Goal: Register for event/course: Sign up to attend an event or enroll in a course

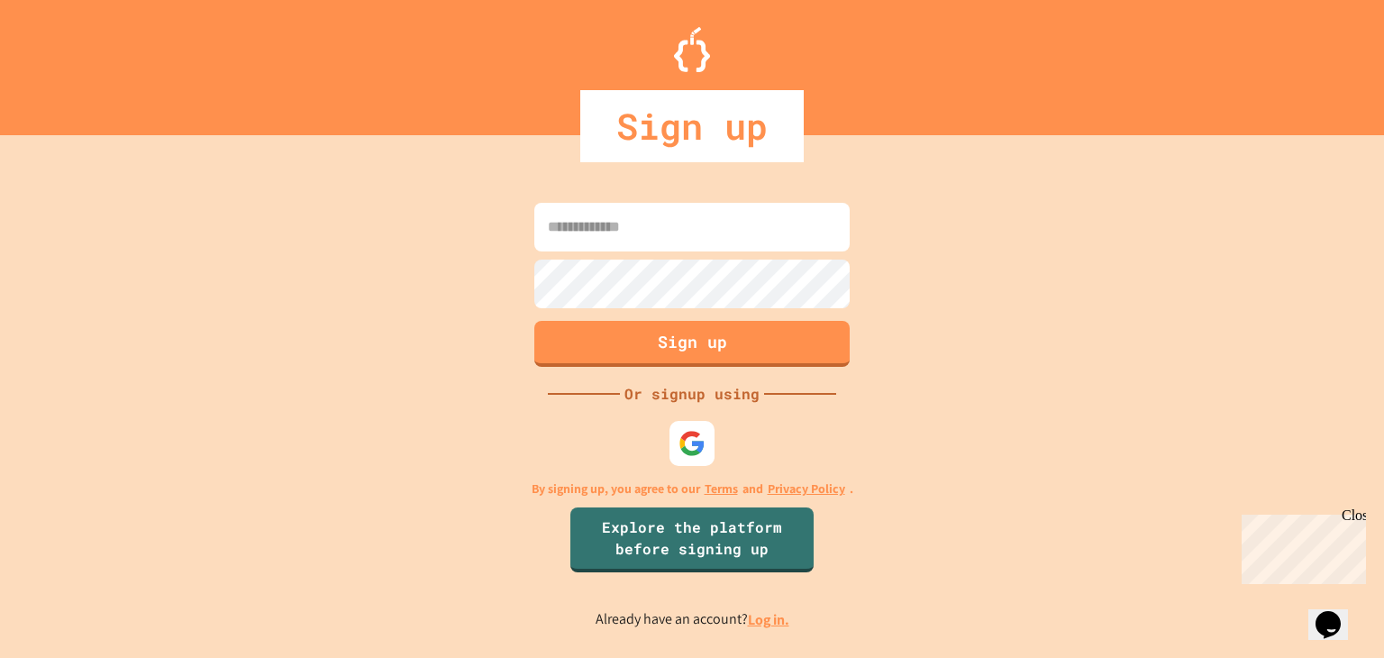
click at [631, 231] on input at bounding box center [691, 227] width 315 height 49
type input "**********"
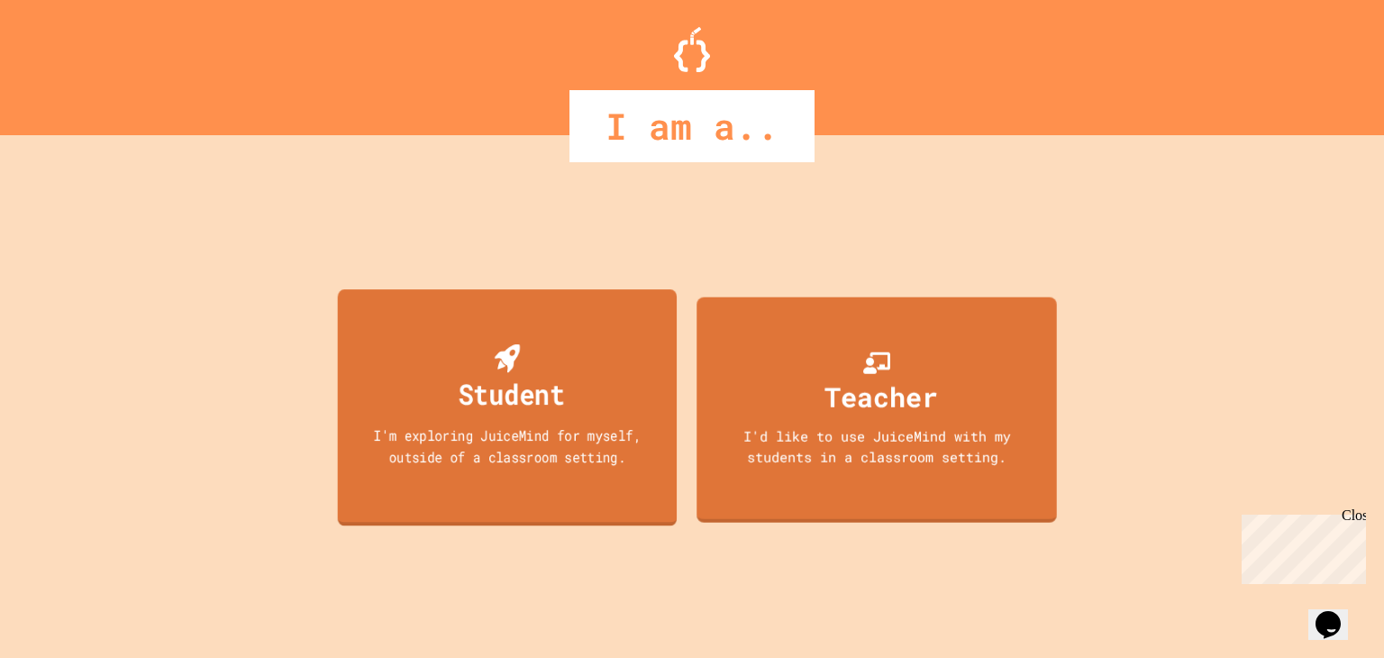
click at [595, 359] on div "Student I'm exploring JuiceMind for myself, outside of a classroom setting." at bounding box center [508, 407] width 340 height 237
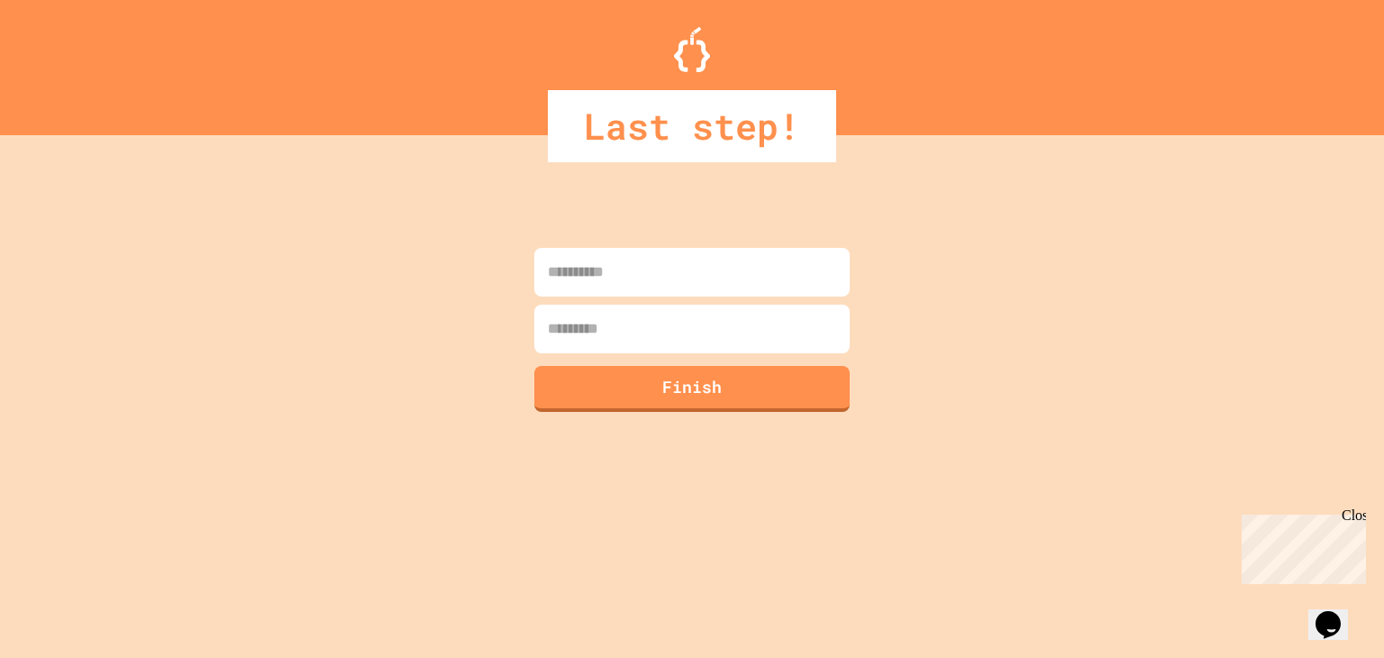
click at [686, 277] on input at bounding box center [691, 272] width 315 height 49
type input "**********"
click at [658, 334] on input at bounding box center [691, 329] width 315 height 49
type input "****"
click at [673, 402] on button "Finish" at bounding box center [693, 386] width 322 height 47
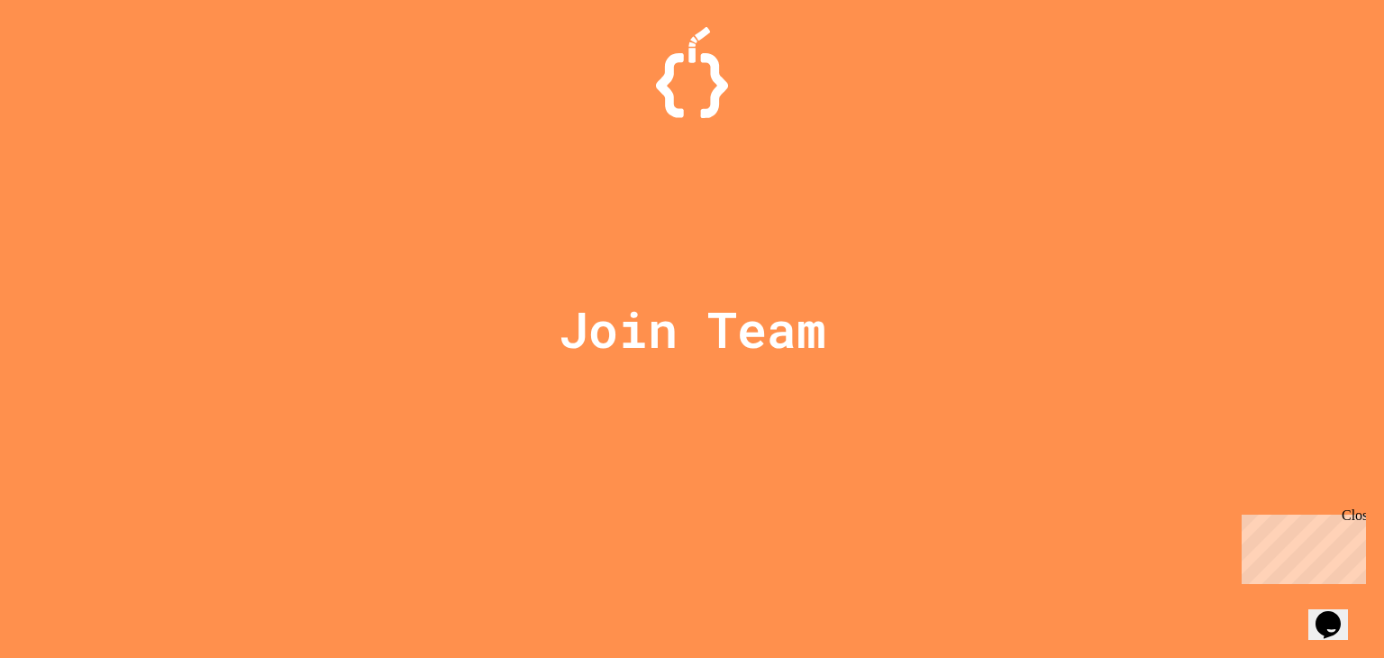
click at [692, 45] on div at bounding box center [692, 45] width 0 height 0
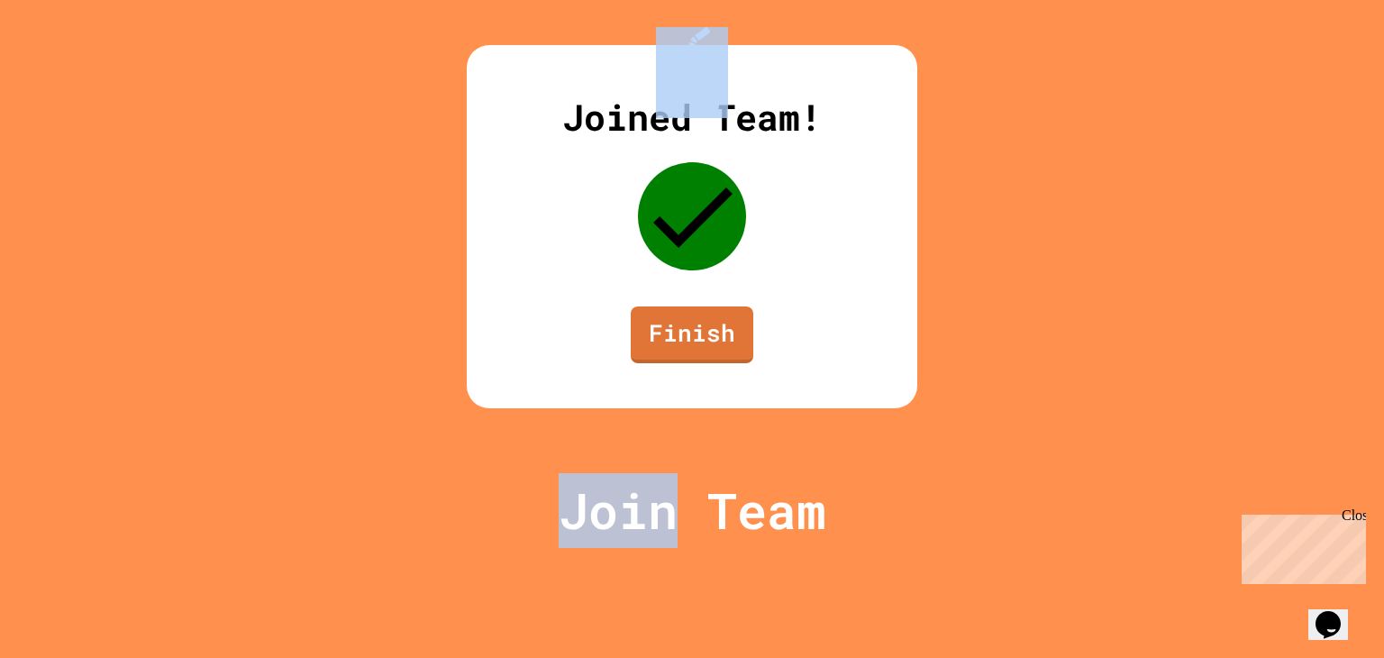
click at [917, 380] on div "Joined Team! Finish" at bounding box center [692, 226] width 450 height 363
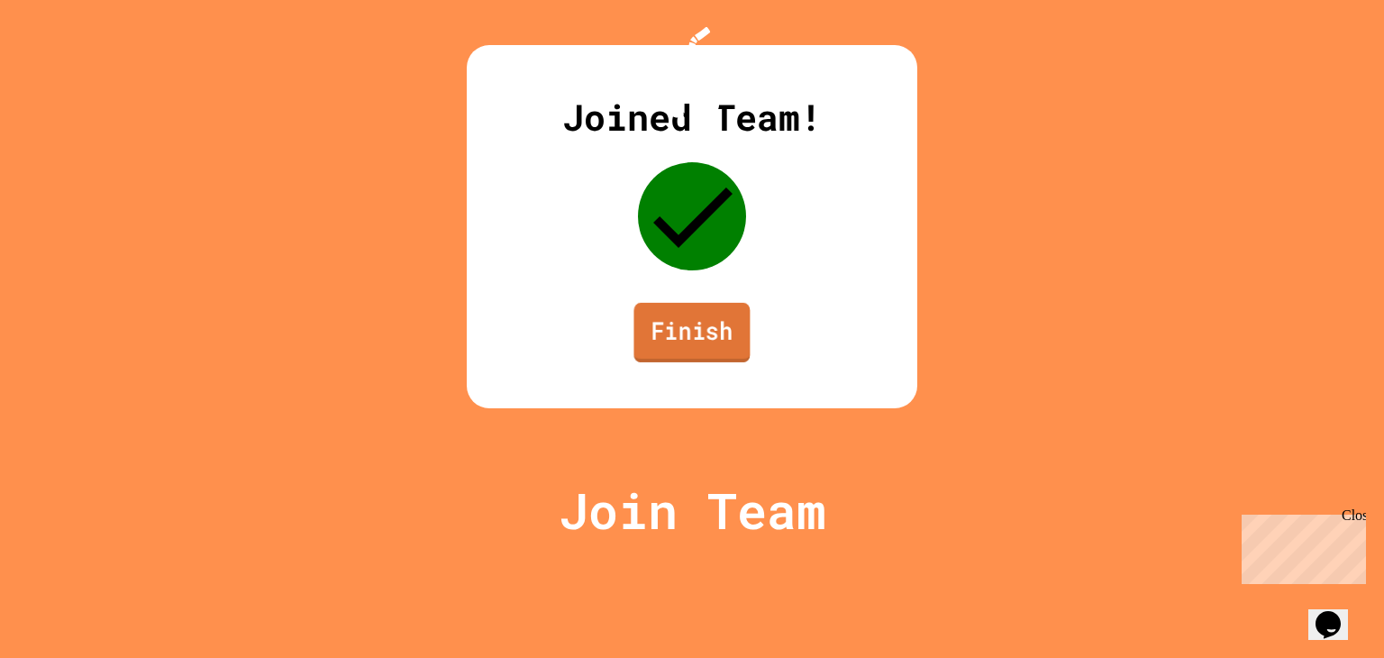
click at [700, 362] on link "Finish" at bounding box center [691, 332] width 116 height 59
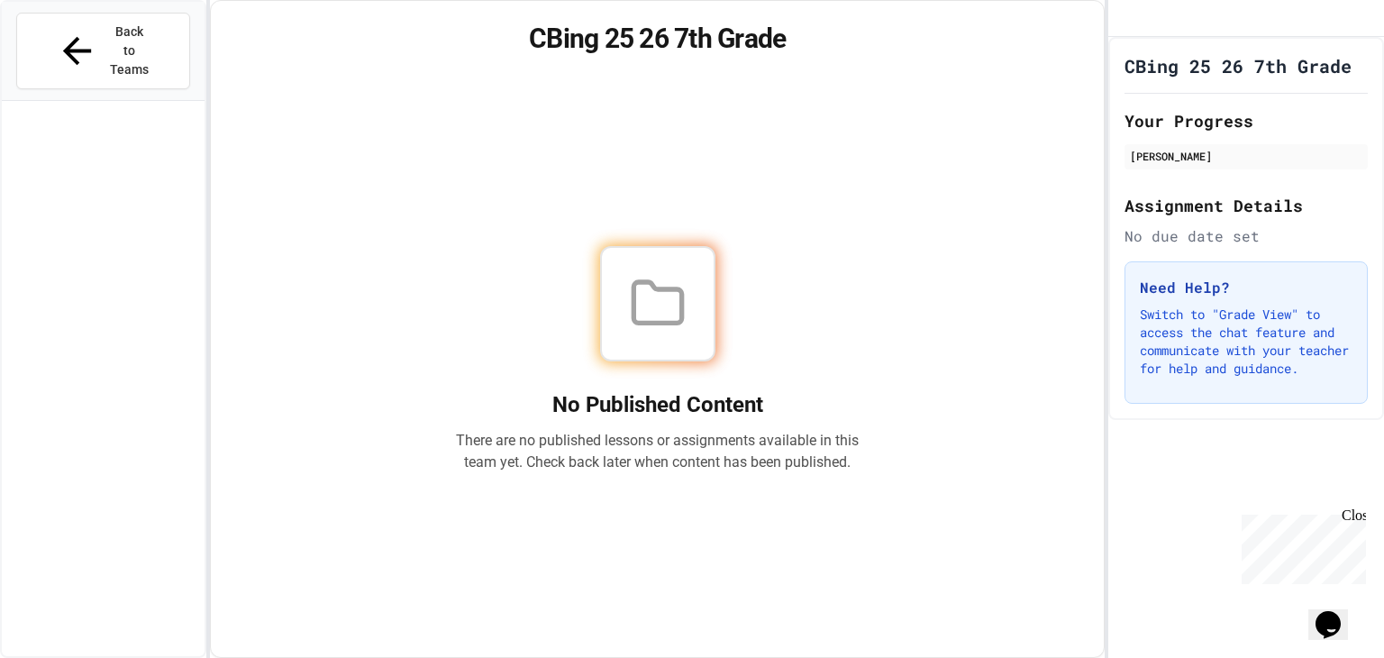
click at [700, 430] on p "There are no published lessons or assignments available in this team yet. Check…" at bounding box center [658, 451] width 404 height 43
click at [109, 26] on span "Back to Teams" at bounding box center [130, 51] width 42 height 57
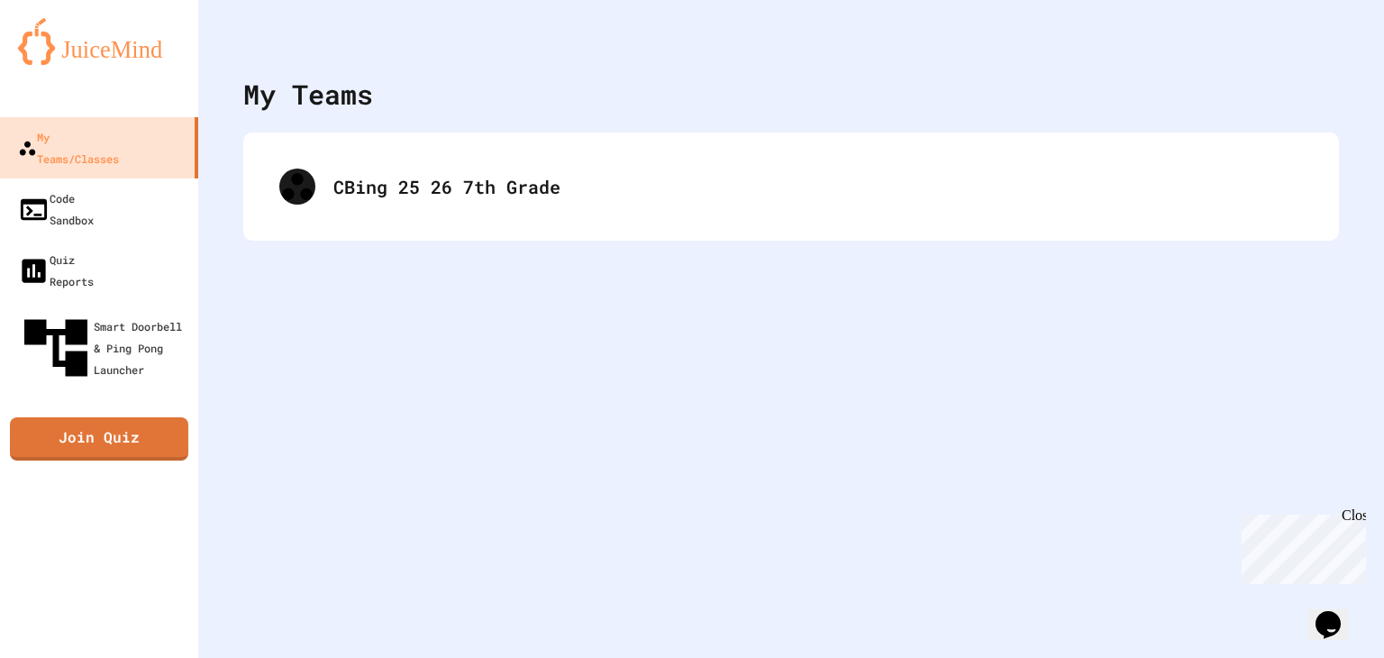
click at [106, 26] on img at bounding box center [99, 41] width 162 height 47
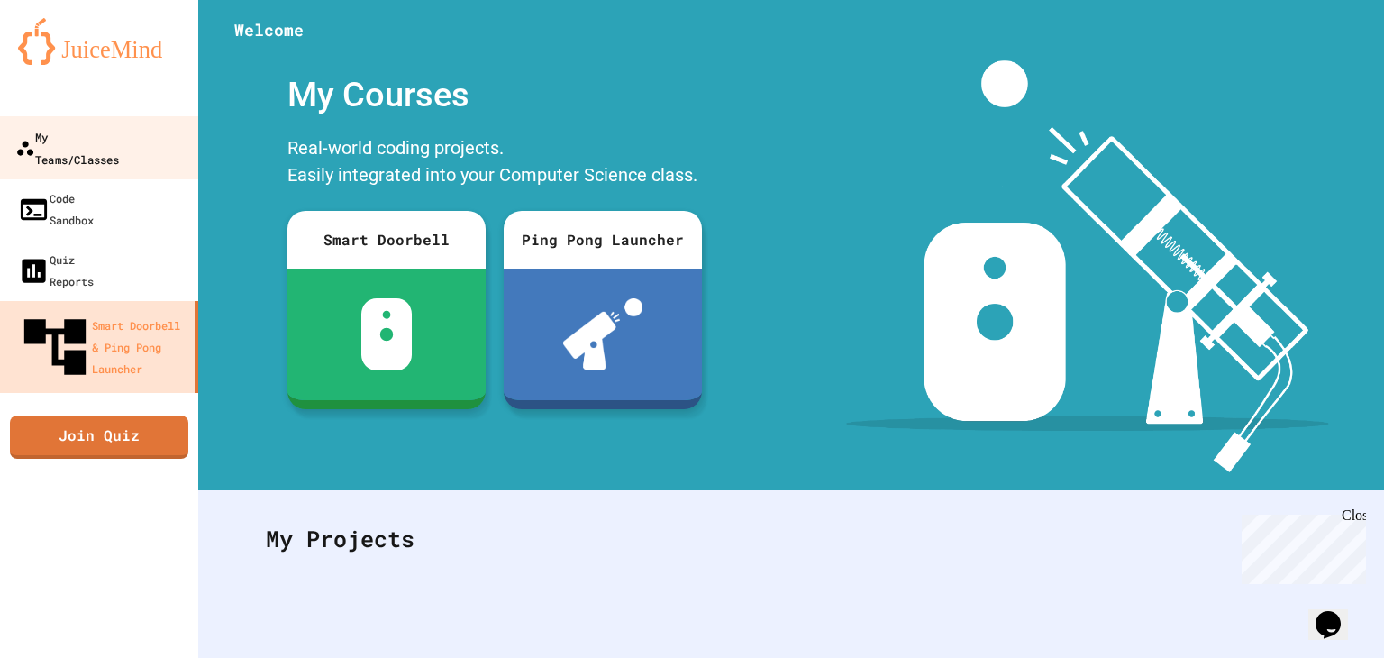
click at [82, 142] on div "My Teams/Classes" at bounding box center [67, 147] width 104 height 44
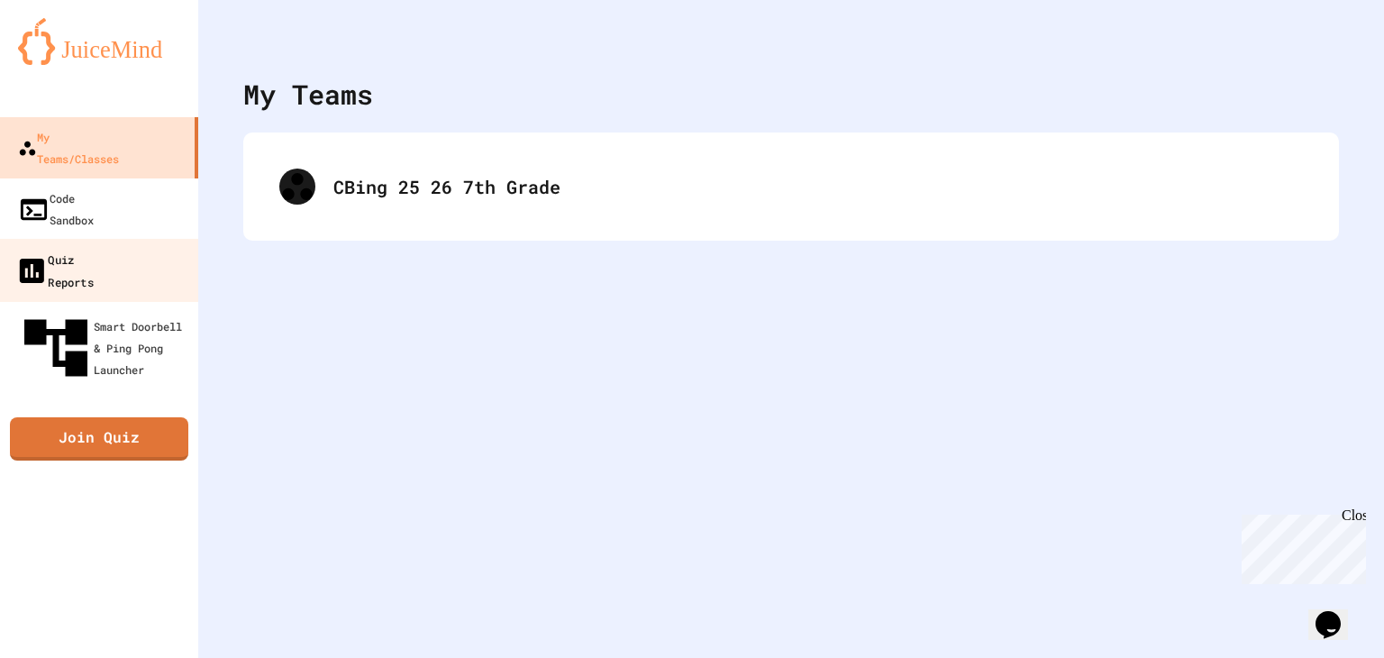
click at [158, 239] on link "Quiz Reports" at bounding box center [99, 270] width 205 height 63
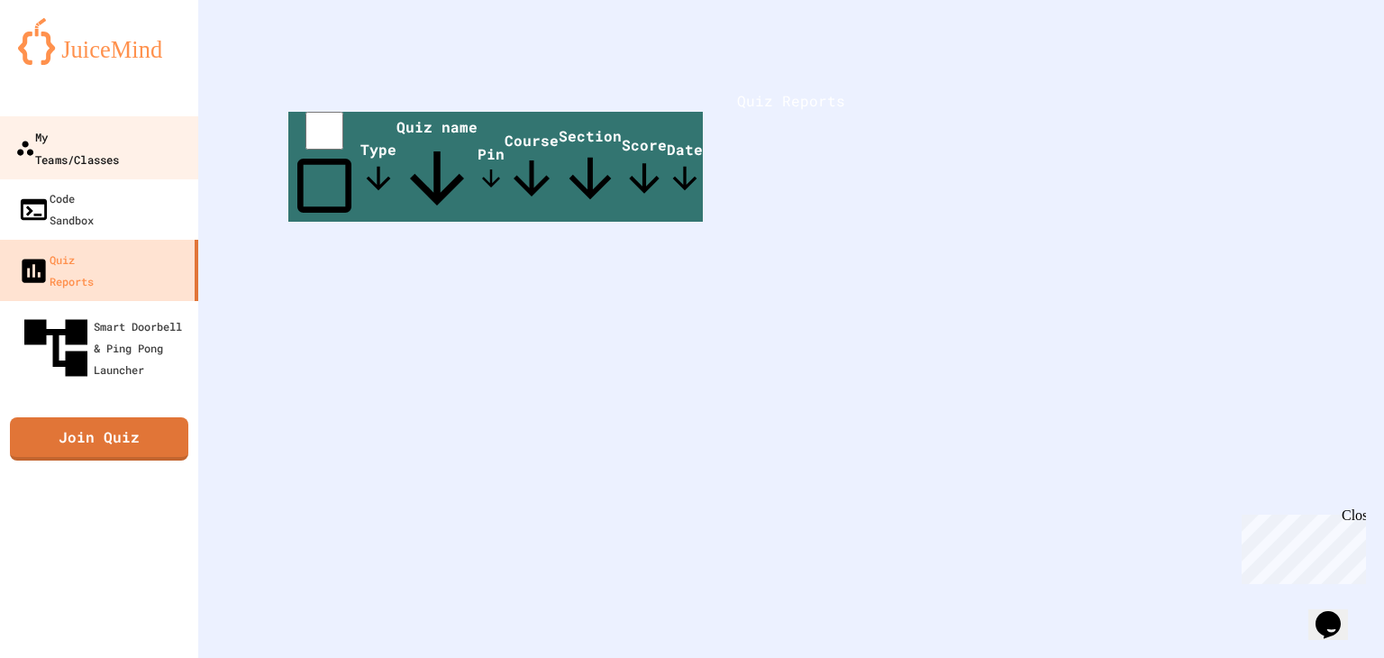
click at [119, 140] on div "My Teams/Classes" at bounding box center [67, 147] width 104 height 44
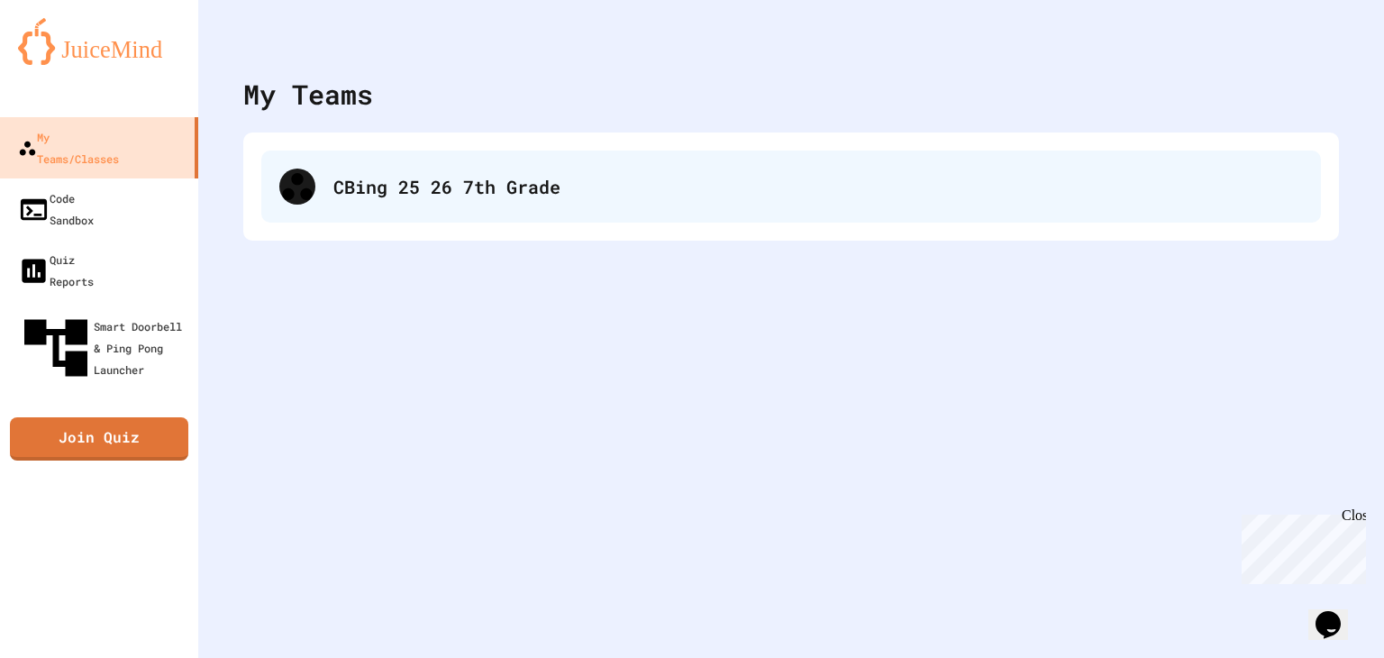
click at [418, 195] on div "CBing 25 26 7th Grade" at bounding box center [817, 186] width 969 height 27
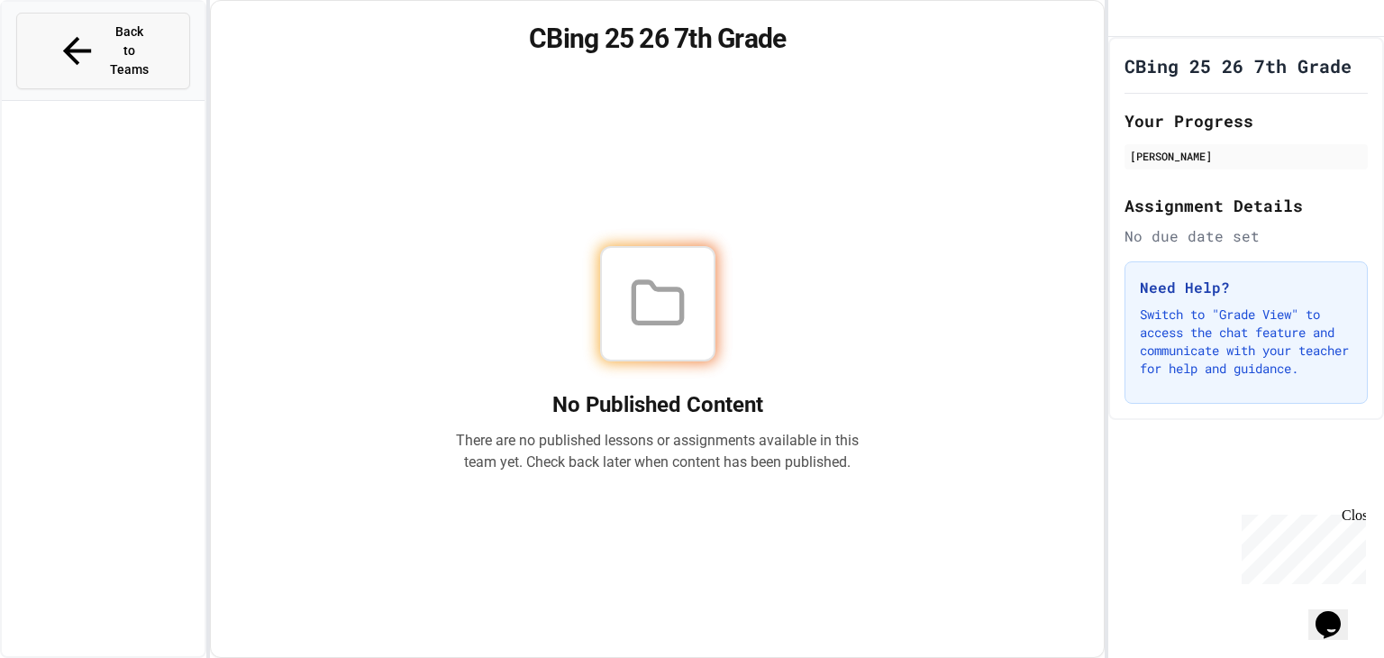
click at [176, 23] on button "Back to Teams" at bounding box center [103, 51] width 174 height 77
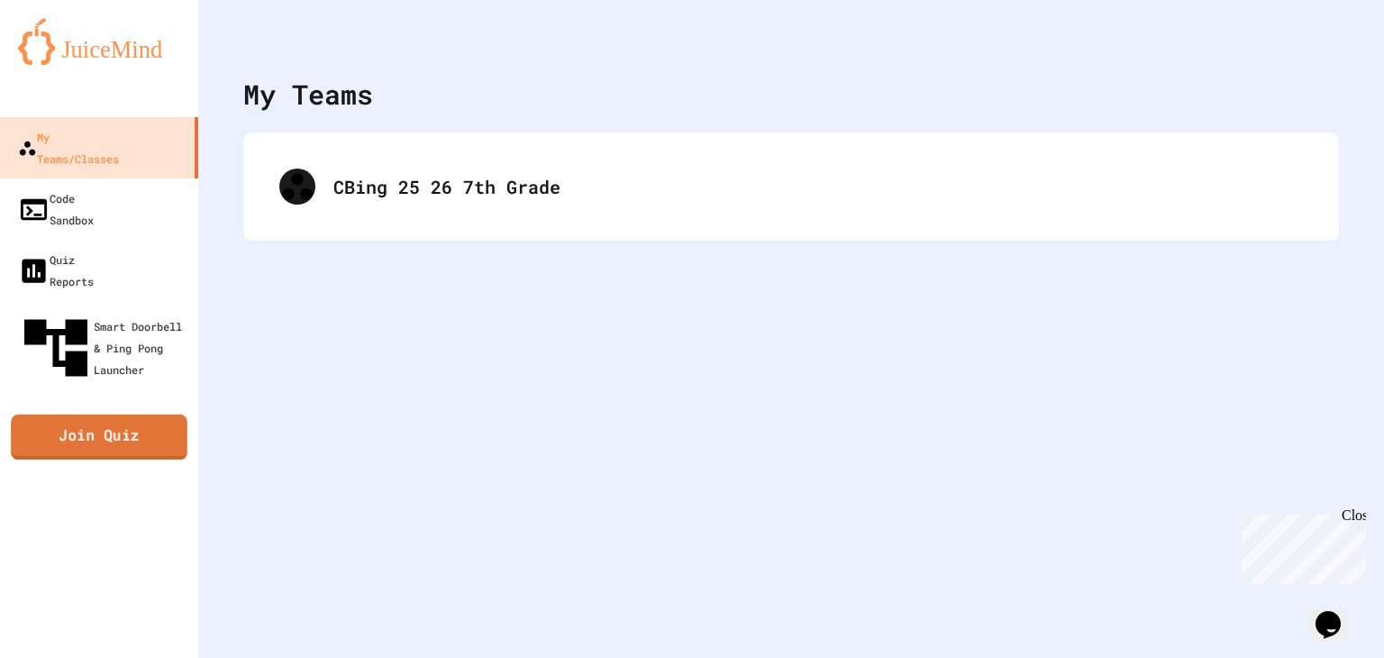
click at [118, 414] on link "Join Quiz" at bounding box center [99, 436] width 177 height 45
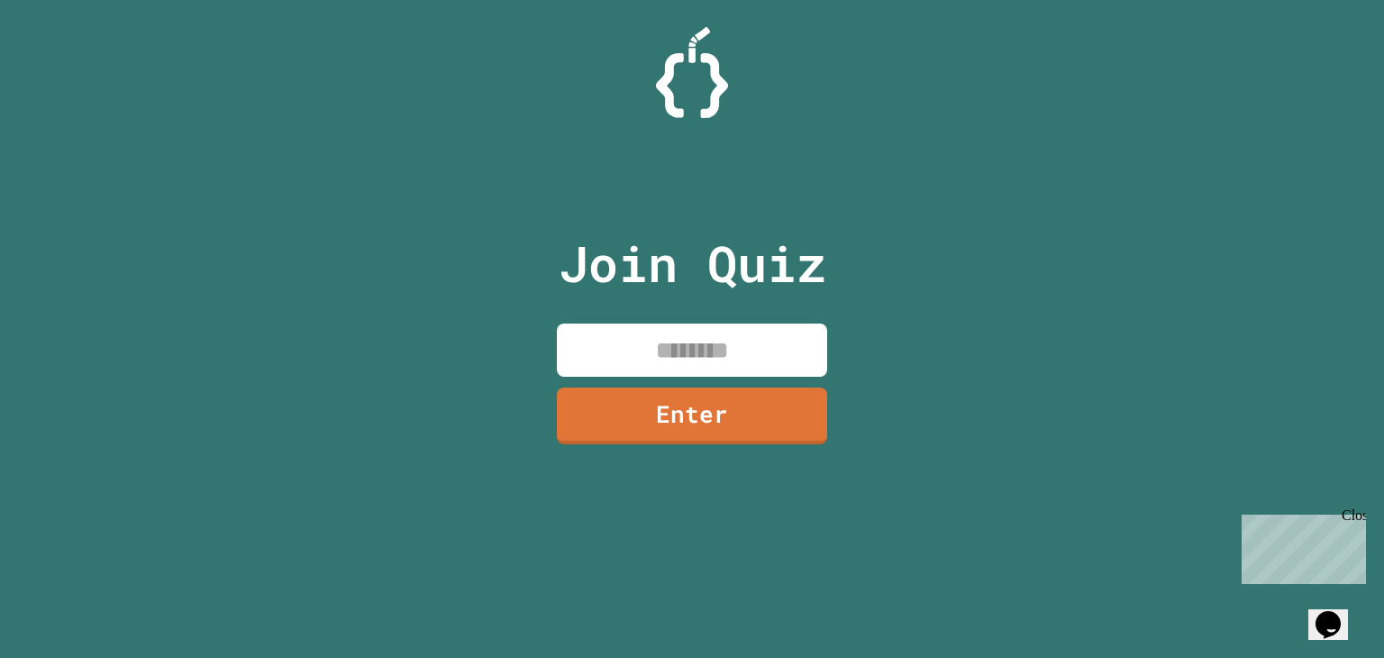
click at [593, 343] on input at bounding box center [692, 349] width 270 height 53
type input "********"
click at [761, 419] on link "Enter" at bounding box center [691, 414] width 271 height 59
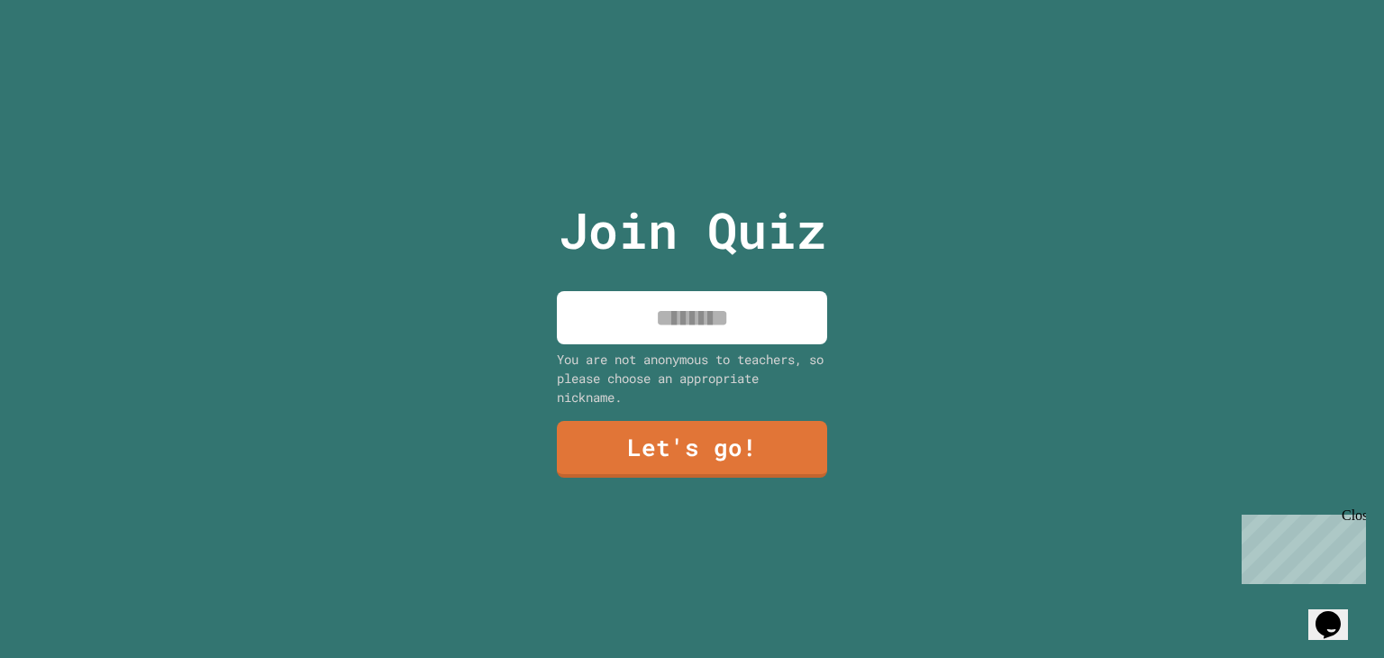
click at [716, 341] on input at bounding box center [692, 317] width 270 height 53
type input "*****"
click at [729, 459] on link "Let's go!" at bounding box center [692, 447] width 273 height 59
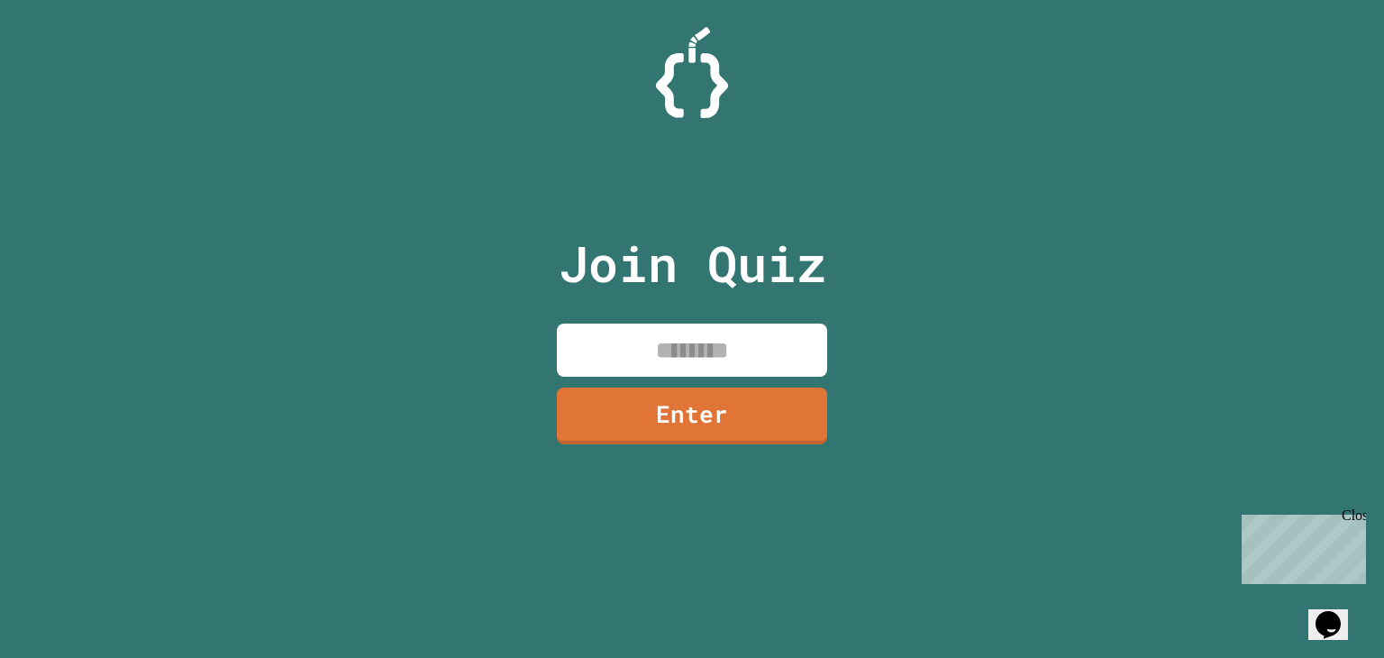
click at [685, 349] on input at bounding box center [692, 349] width 270 height 53
type input "********"
click at [747, 389] on link "Enter" at bounding box center [692, 415] width 270 height 57
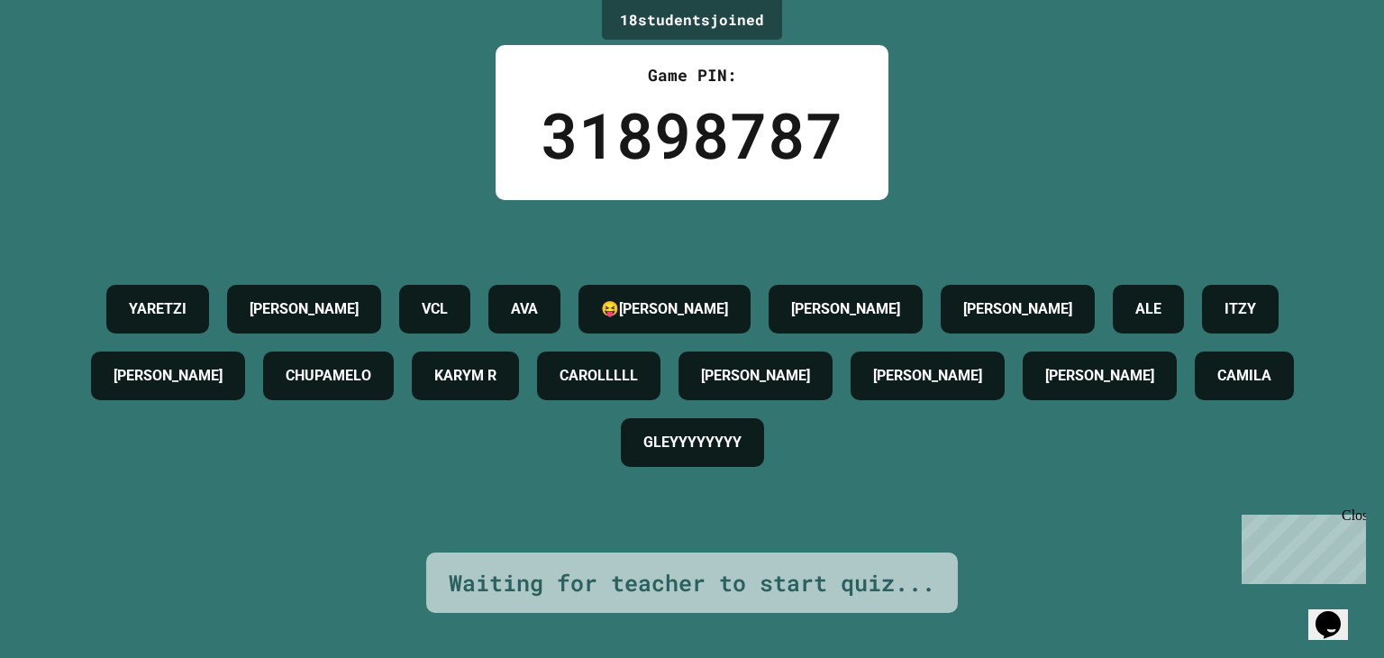
click at [1045, 387] on h4 "[PERSON_NAME]" at bounding box center [1099, 376] width 109 height 22
drag, startPoint x: 614, startPoint y: 454, endPoint x: 556, endPoint y: 450, distance: 58.7
click at [1045, 387] on h4 "[PERSON_NAME]" at bounding box center [1099, 376] width 109 height 22
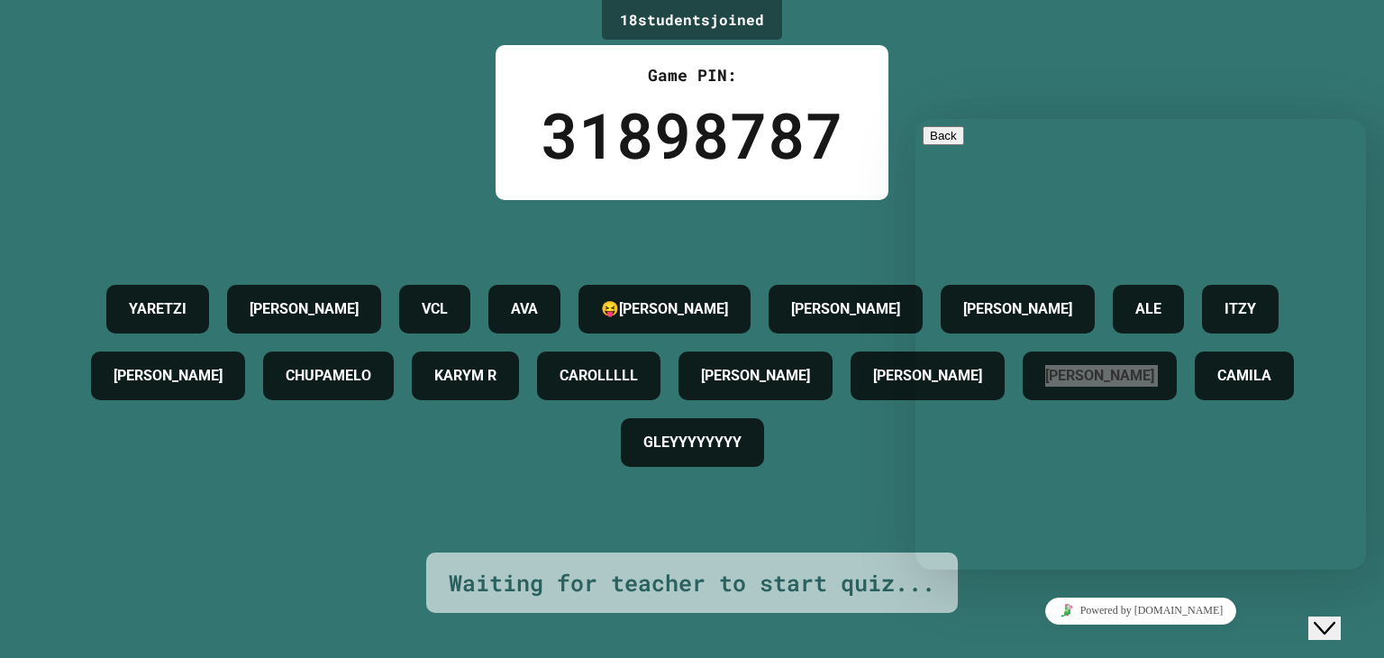
click at [1043, 615] on div "Powered by [DOMAIN_NAME]" at bounding box center [1141, 610] width 436 height 26
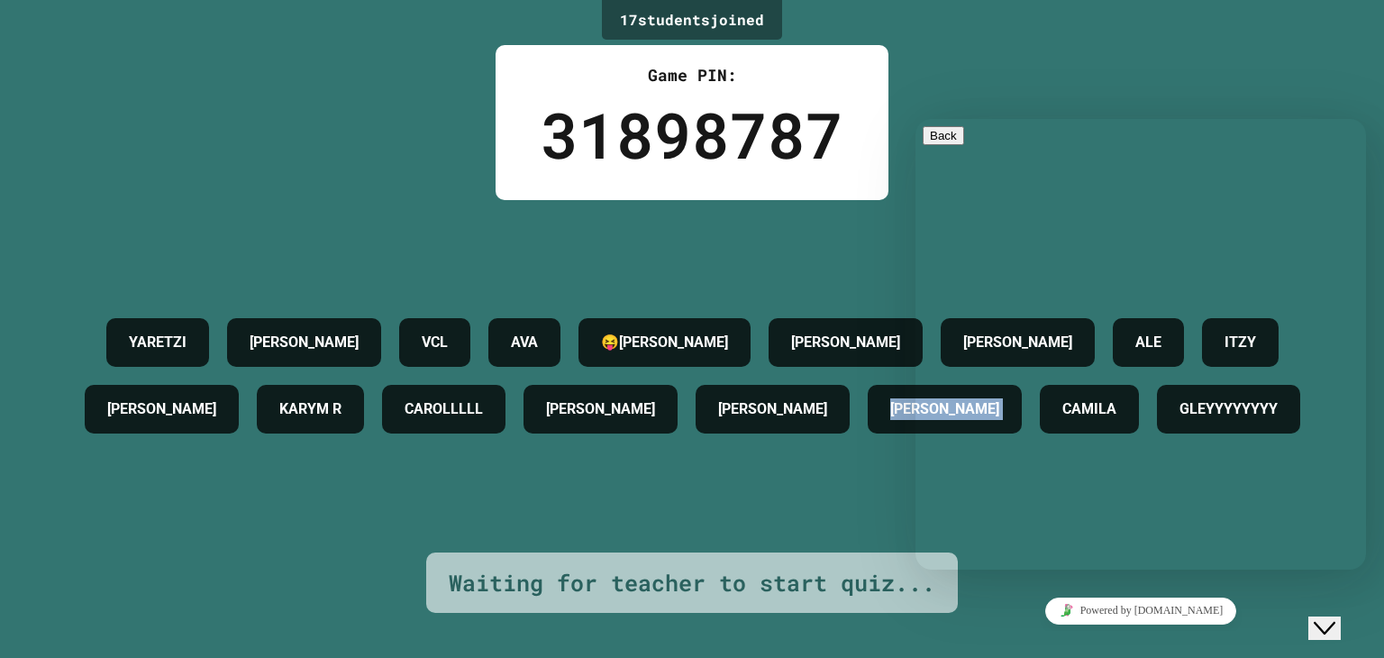
click at [1101, 81] on div "17 student s joined Game PIN: 31898787 [PERSON_NAME] VCL [PERSON_NAME][PERSON_N…" at bounding box center [692, 329] width 1384 height 658
click at [1327, 622] on icon "Chat widget" at bounding box center [1325, 628] width 22 height 13
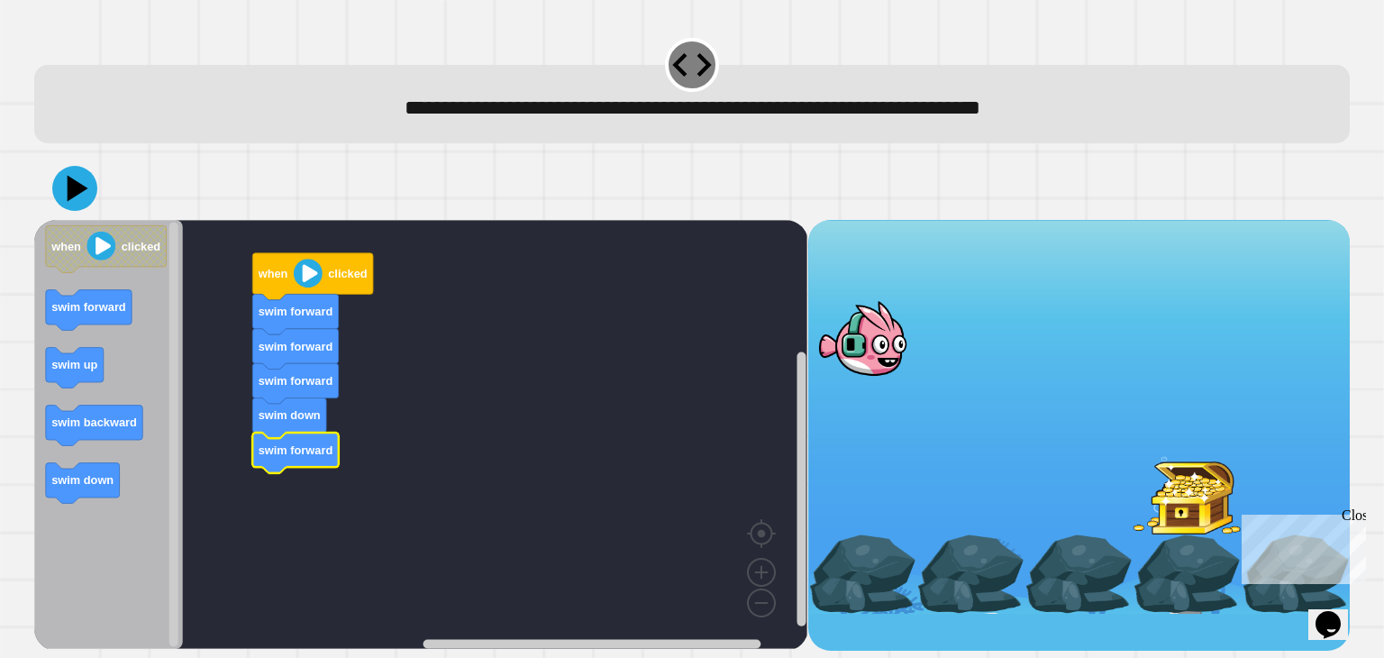
click at [308, 272] on image "Blockly Workspace" at bounding box center [308, 273] width 29 height 29
click at [305, 273] on image "Blockly Workspace" at bounding box center [308, 273] width 29 height 29
click at [291, 277] on icon "Blockly Workspace" at bounding box center [313, 276] width 121 height 47
click at [63, 197] on icon at bounding box center [75, 188] width 54 height 54
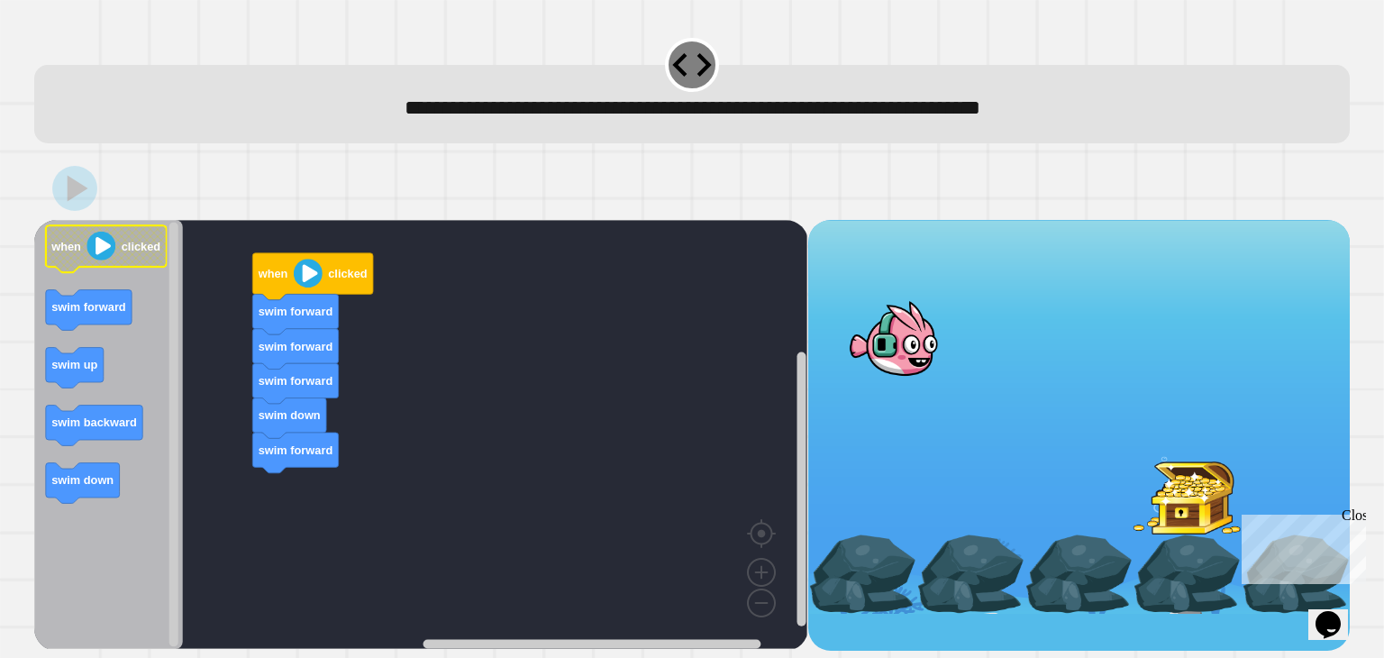
click at [95, 248] on image "Blockly Workspace" at bounding box center [101, 246] width 29 height 29
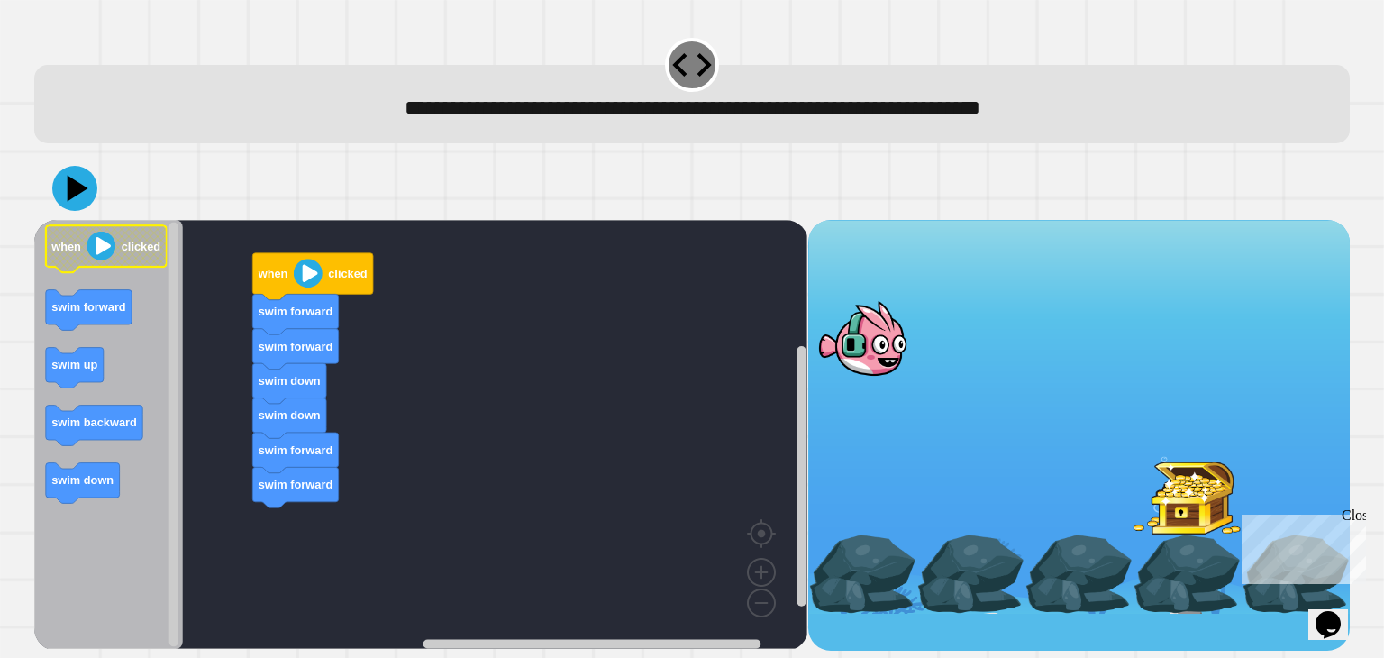
click at [95, 248] on image "Blockly Workspace" at bounding box center [101, 246] width 29 height 29
click at [77, 191] on icon at bounding box center [78, 188] width 25 height 32
click at [302, 272] on image "Blockly Workspace" at bounding box center [308, 273] width 29 height 29
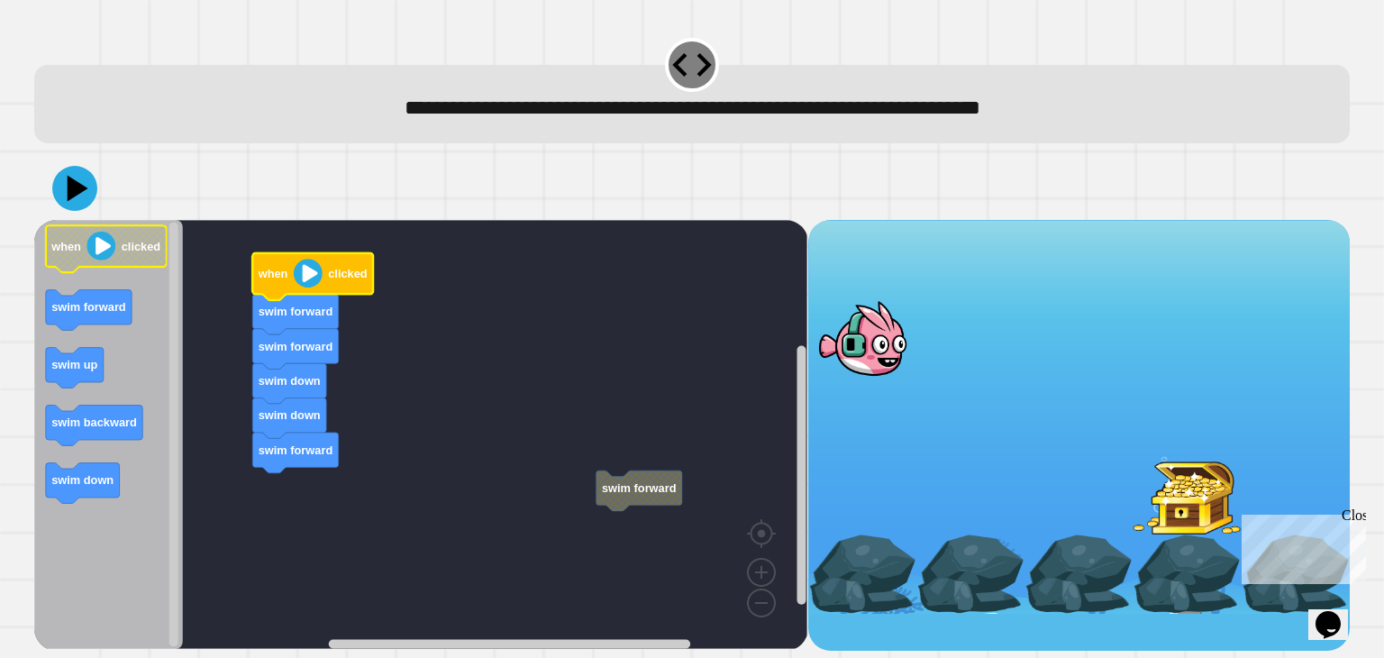
click at [99, 256] on image "Blockly Workspace" at bounding box center [101, 246] width 29 height 29
click at [86, 208] on icon at bounding box center [75, 188] width 54 height 54
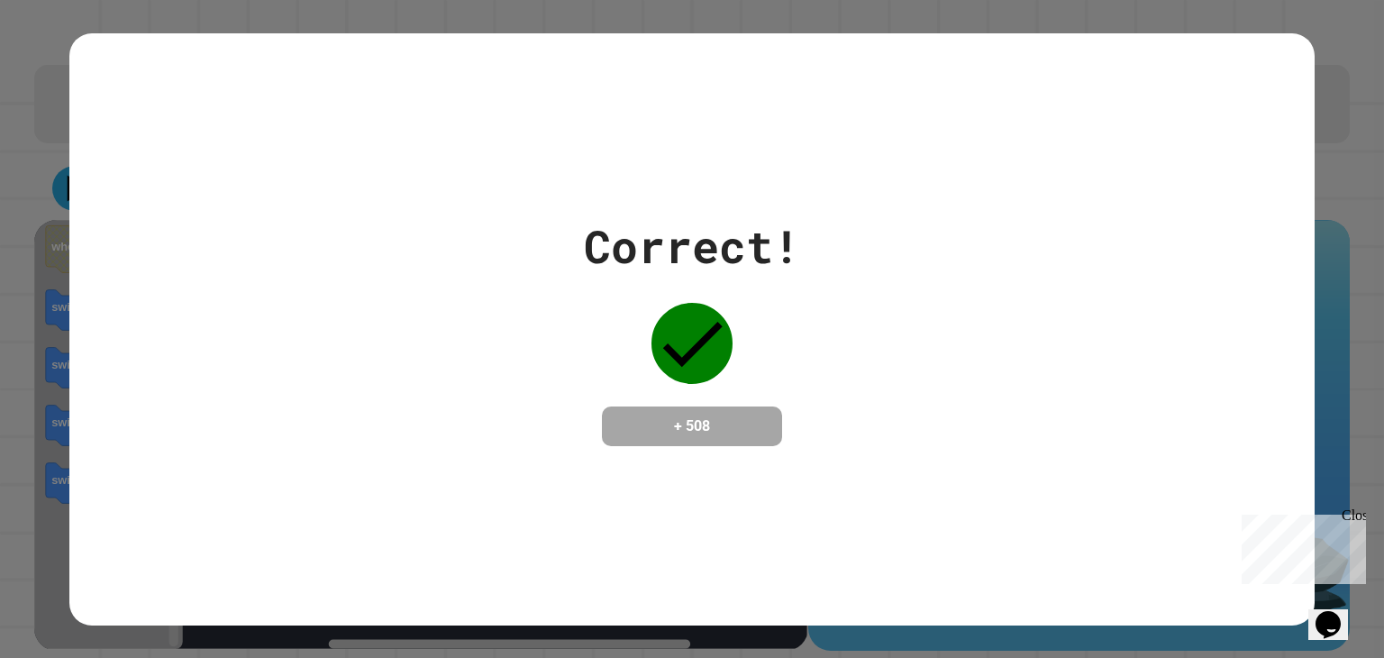
click at [703, 349] on icon at bounding box center [691, 343] width 81 height 81
click at [739, 415] on h4 "+ 508" at bounding box center [692, 426] width 144 height 22
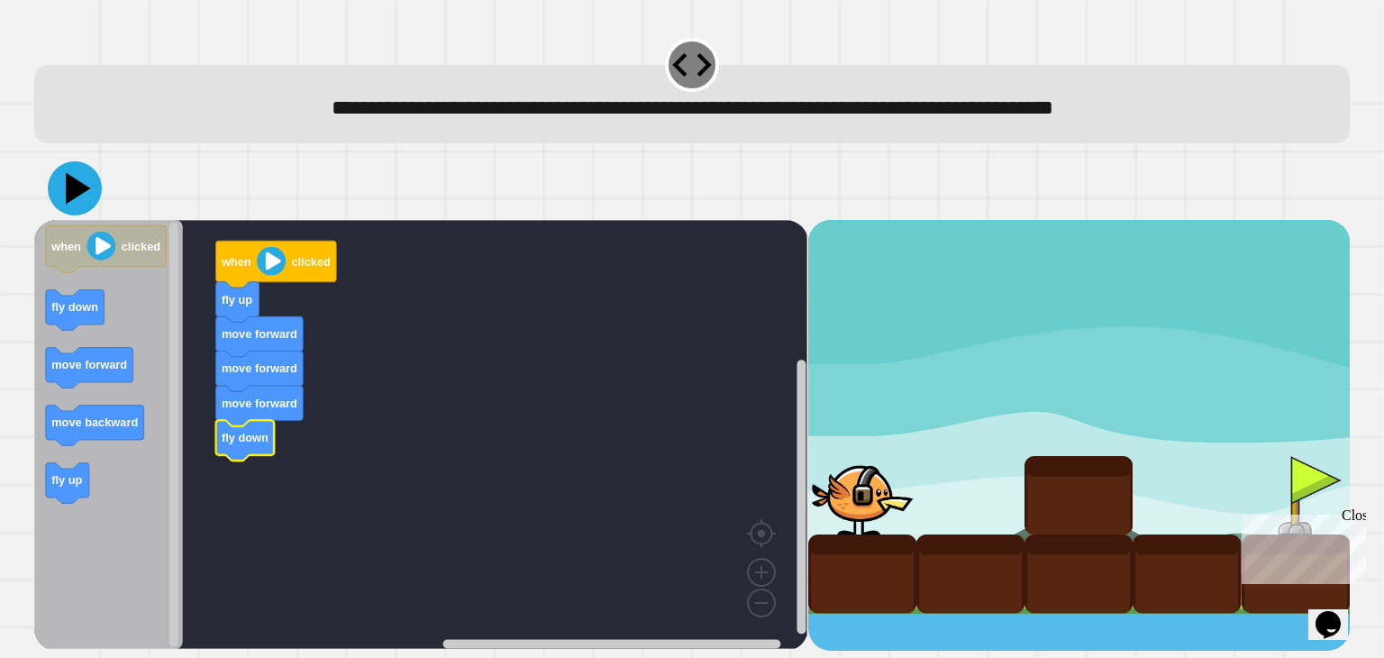
click at [86, 188] on icon at bounding box center [75, 188] width 54 height 54
click at [268, 268] on image "Blockly Workspace" at bounding box center [271, 261] width 29 height 29
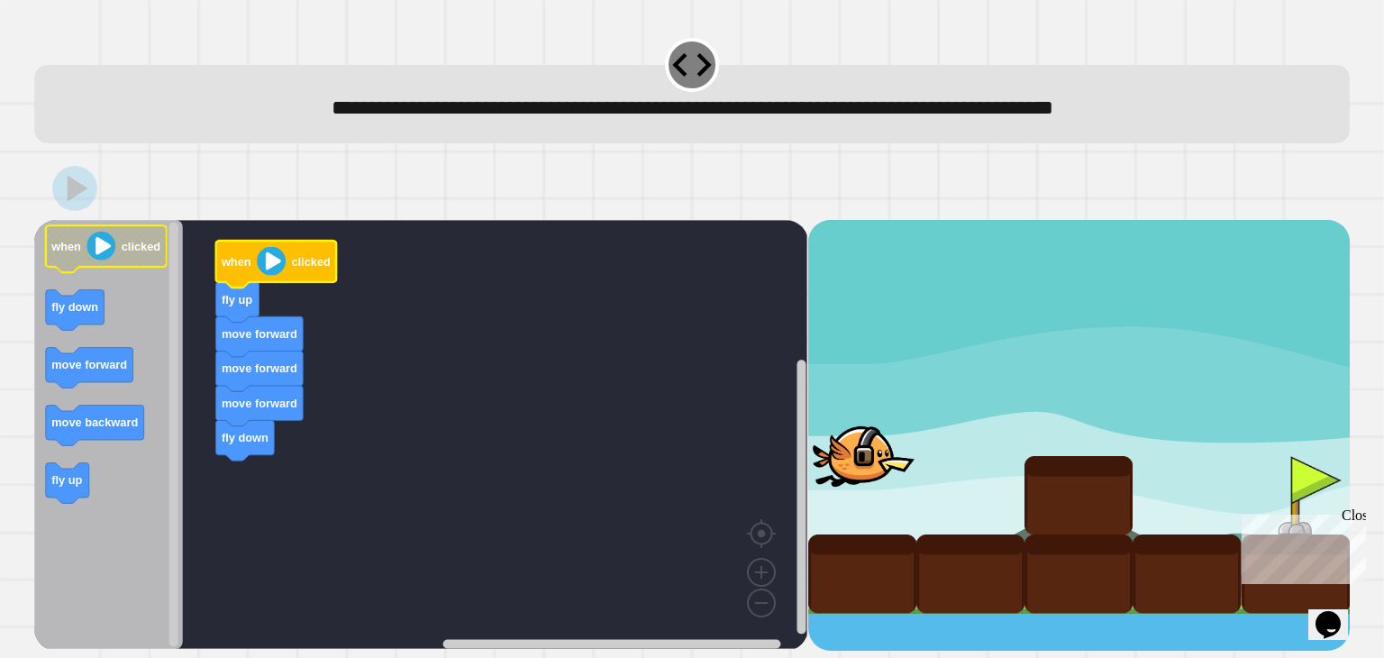
click at [105, 247] on image "Blockly Workspace" at bounding box center [101, 246] width 29 height 29
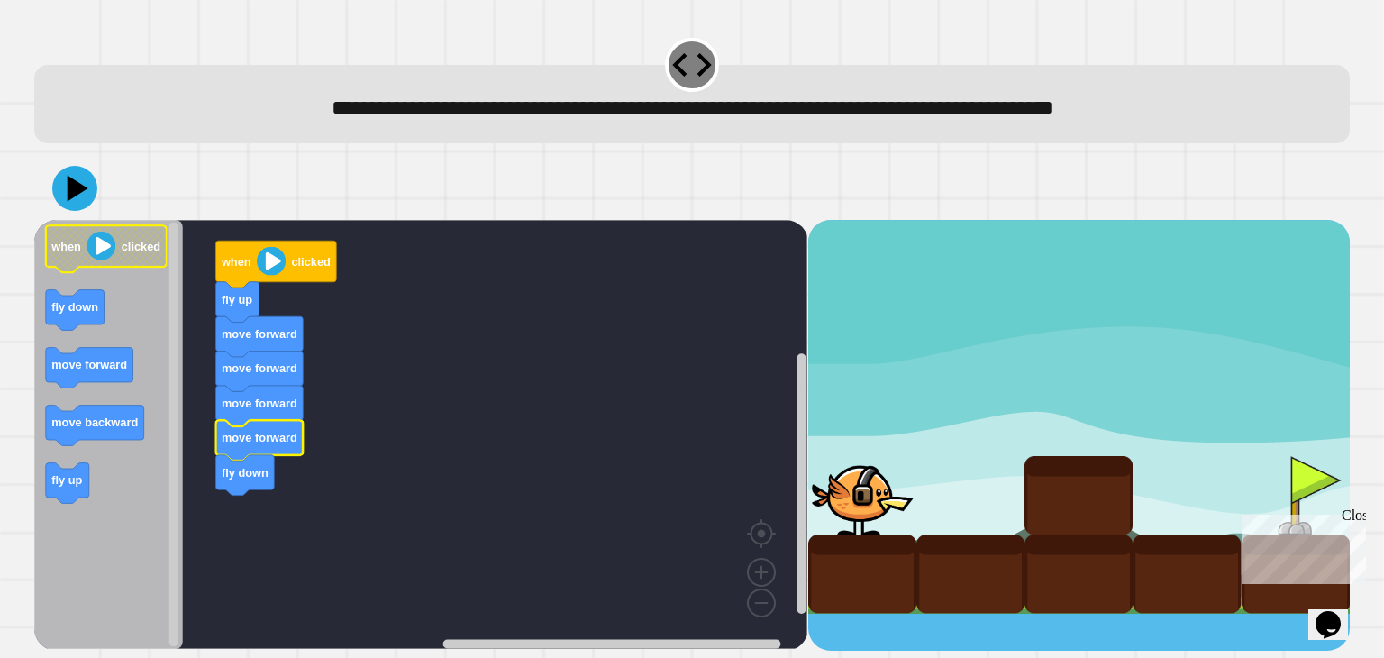
click at [100, 245] on image "Blockly Workspace" at bounding box center [101, 246] width 29 height 29
click at [279, 261] on image "Blockly Workspace" at bounding box center [271, 261] width 29 height 29
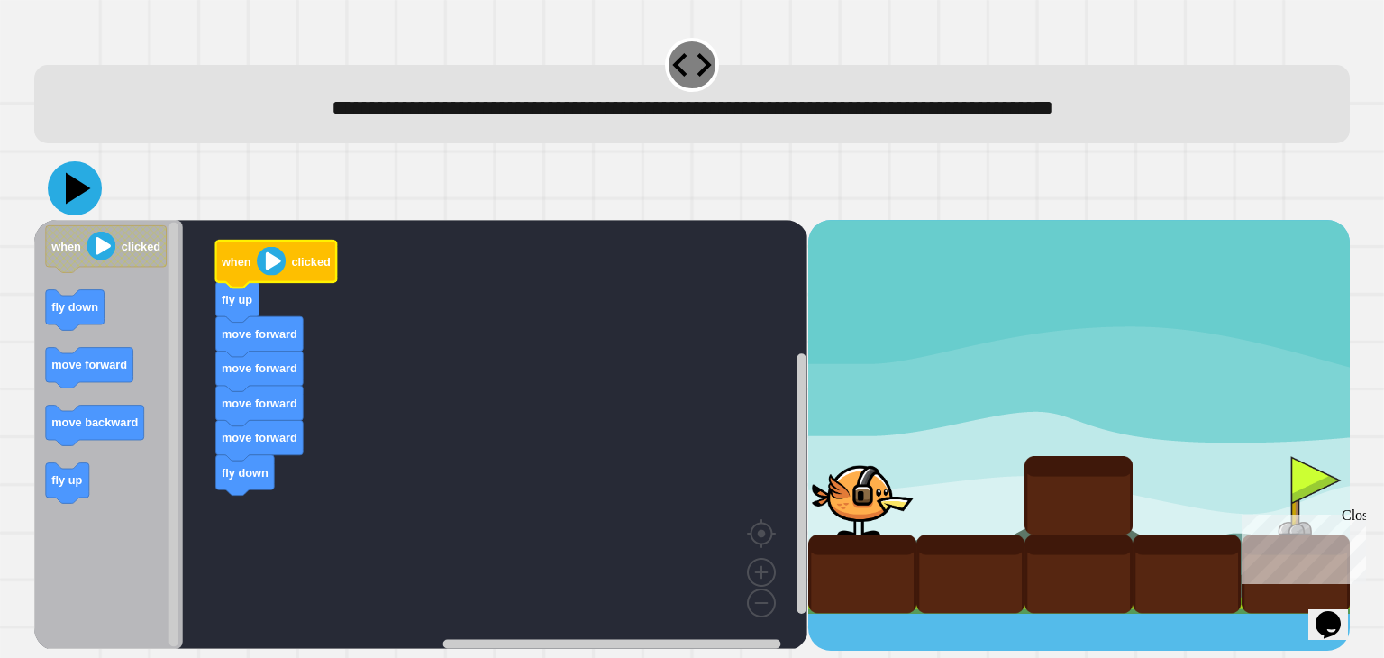
click at [77, 191] on icon at bounding box center [78, 188] width 25 height 32
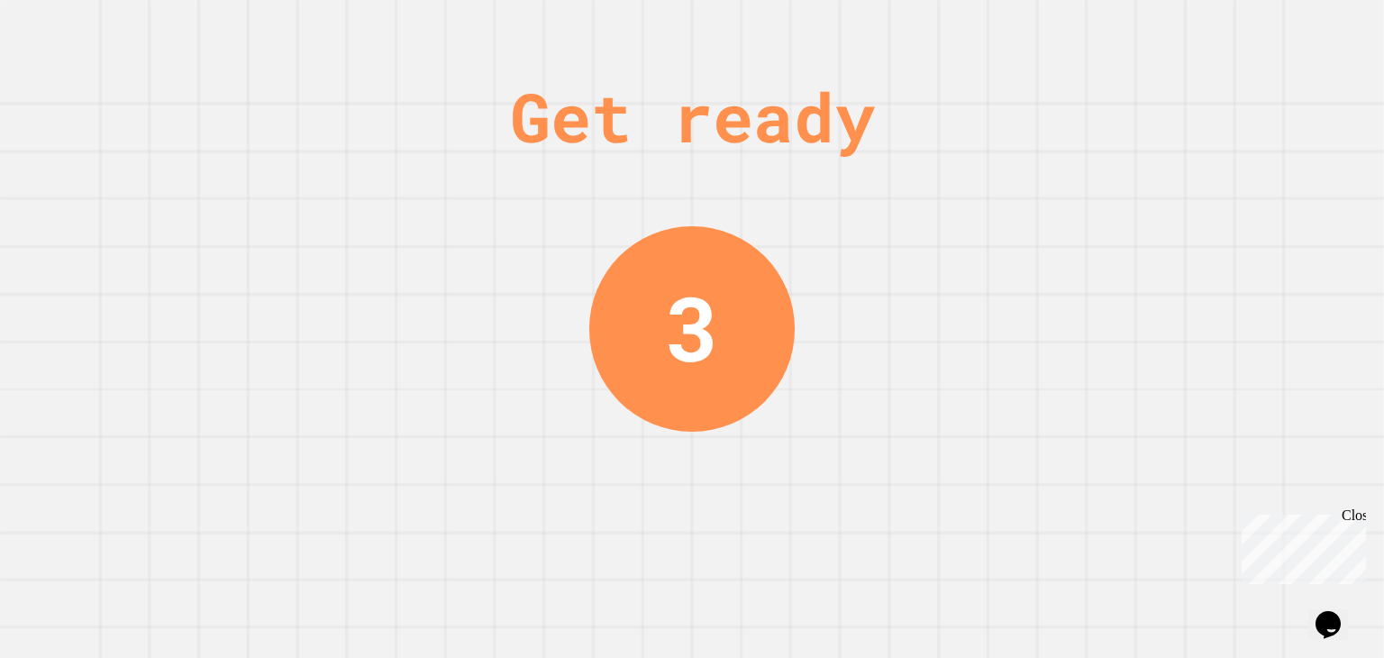
click at [77, 191] on div "Get ready 3" at bounding box center [692, 329] width 1384 height 658
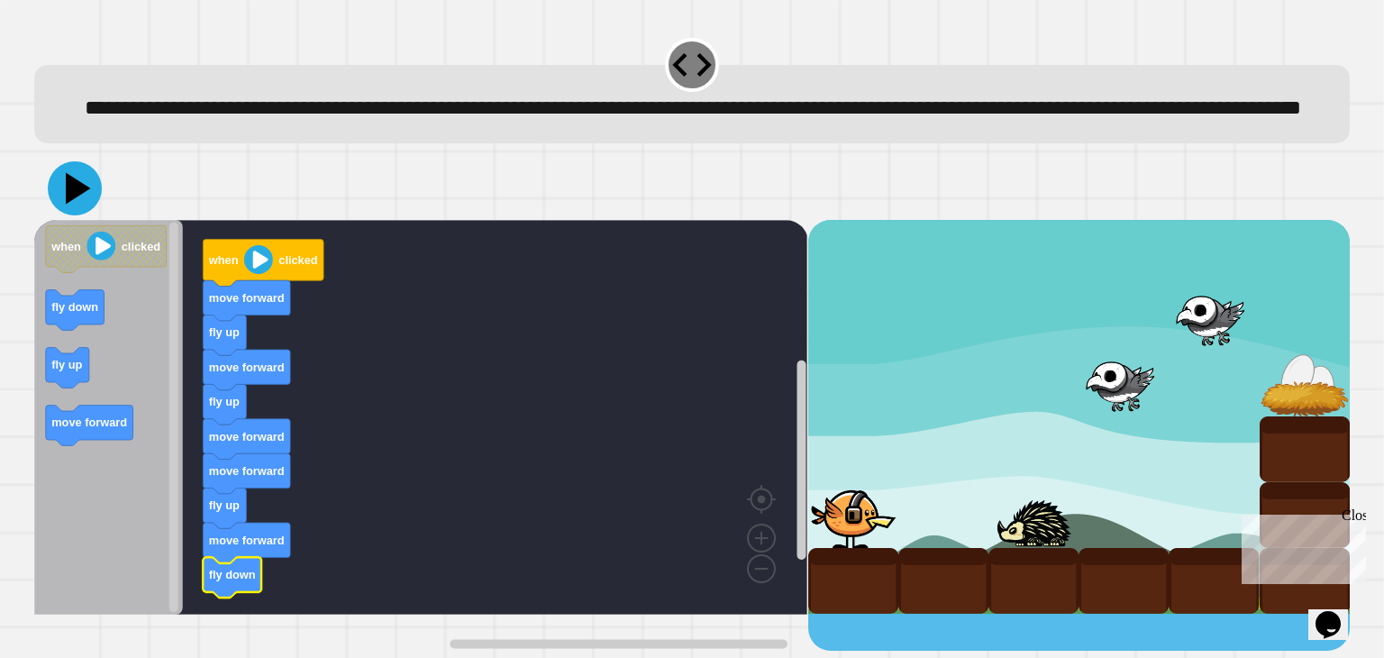
click at [85, 215] on icon at bounding box center [75, 188] width 54 height 54
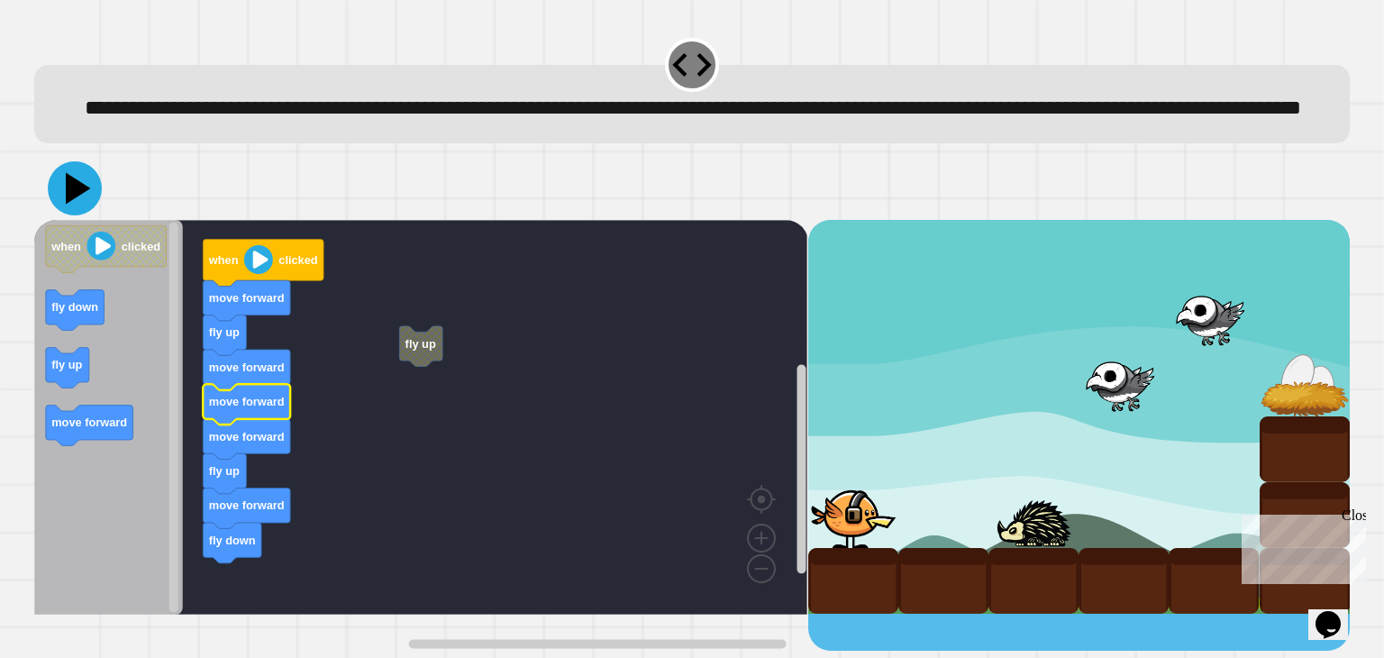
click at [72, 204] on icon at bounding box center [78, 188] width 25 height 32
click at [68, 204] on icon at bounding box center [78, 188] width 25 height 32
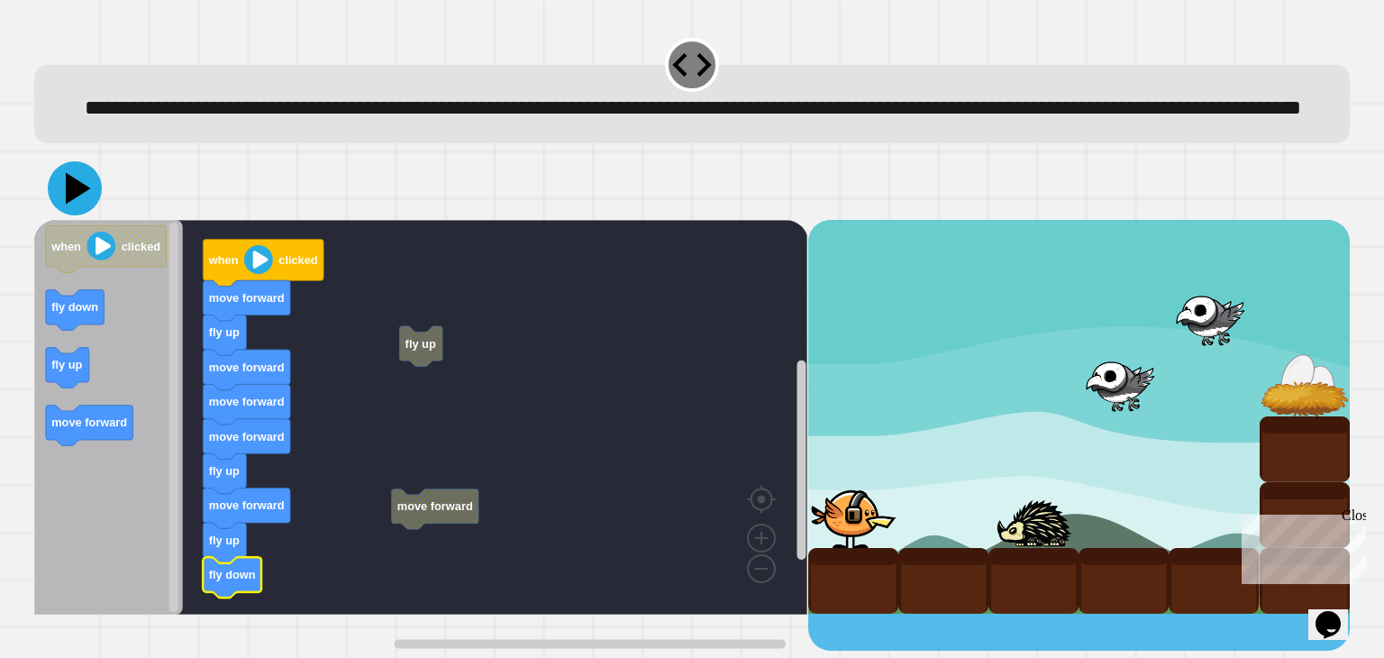
click at [82, 215] on icon at bounding box center [75, 188] width 54 height 54
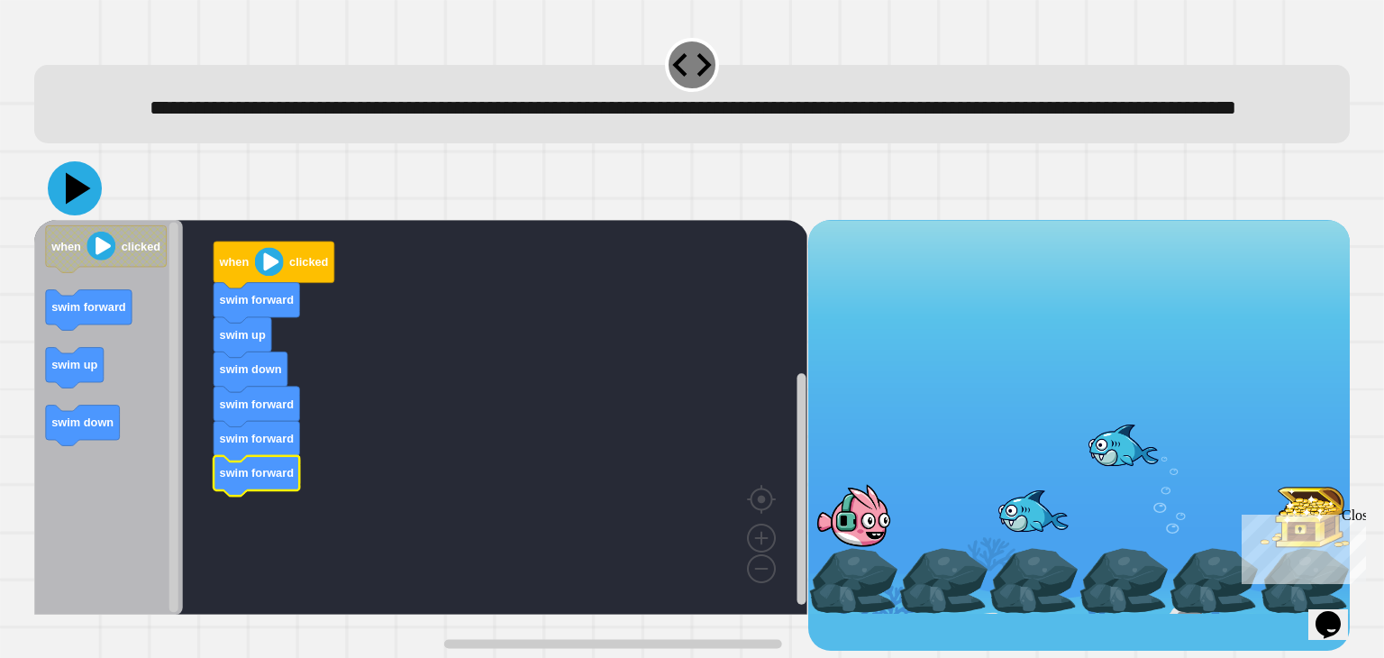
click at [77, 204] on icon at bounding box center [78, 188] width 25 height 32
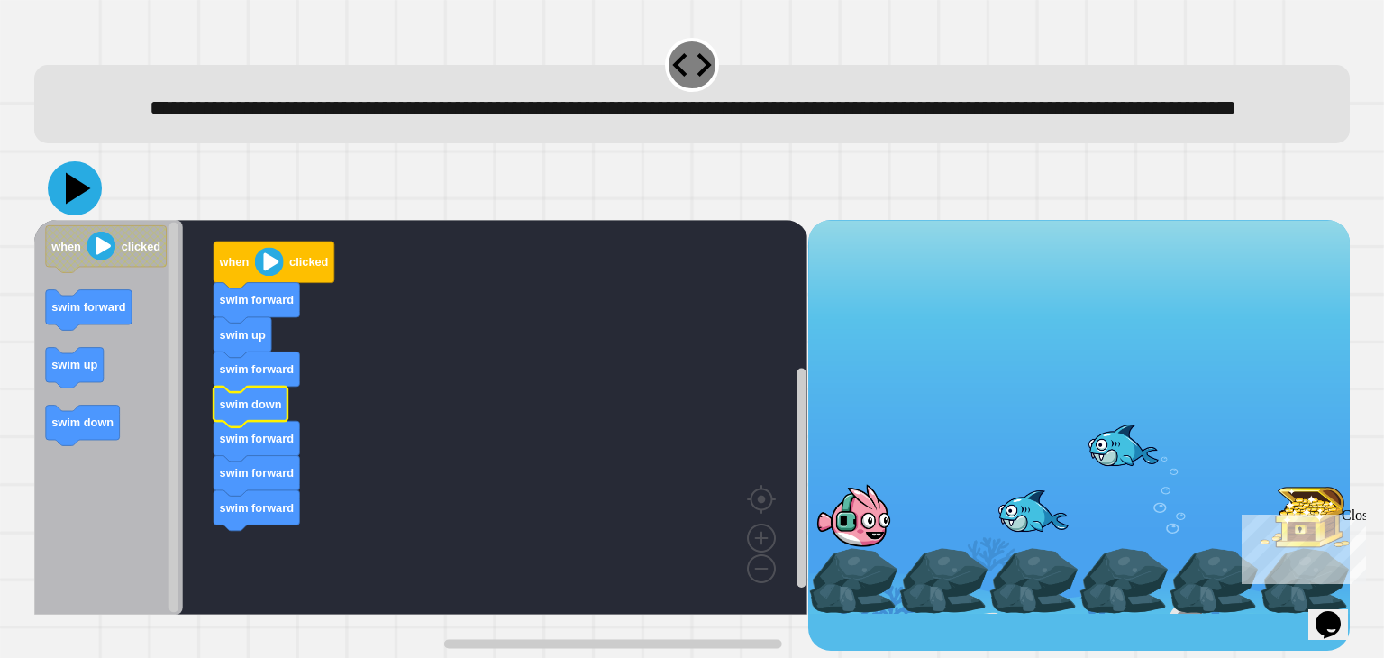
click at [70, 204] on icon at bounding box center [78, 188] width 25 height 32
click at [75, 215] on icon at bounding box center [75, 188] width 54 height 54
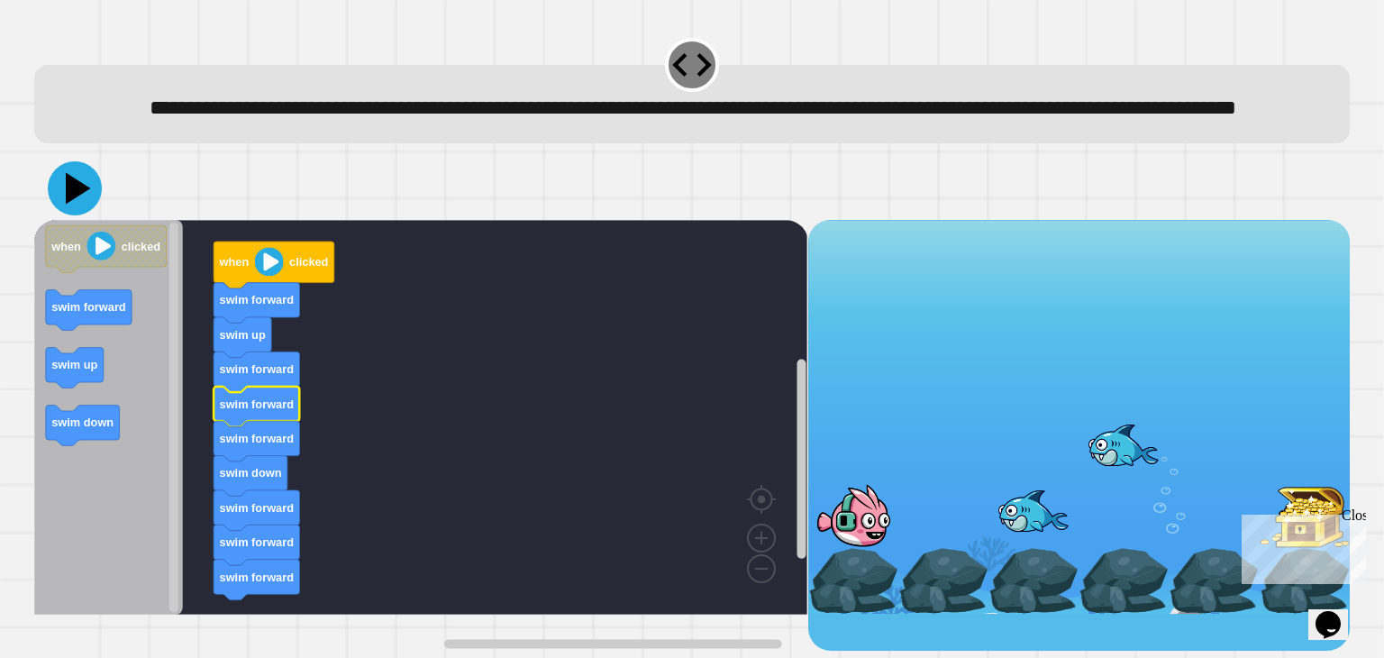
click at [85, 215] on icon at bounding box center [75, 188] width 54 height 54
click at [76, 204] on icon at bounding box center [78, 188] width 25 height 32
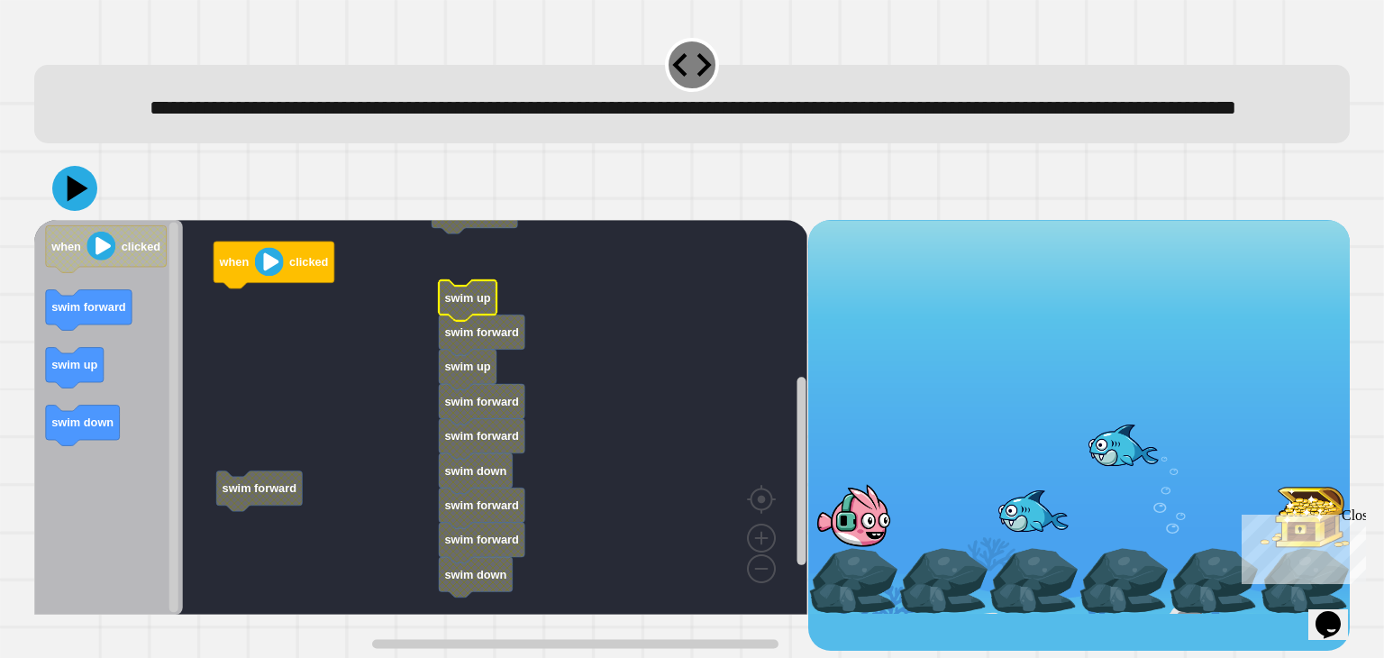
click at [486, 274] on rect "Blockly Workspace" at bounding box center [420, 417] width 773 height 395
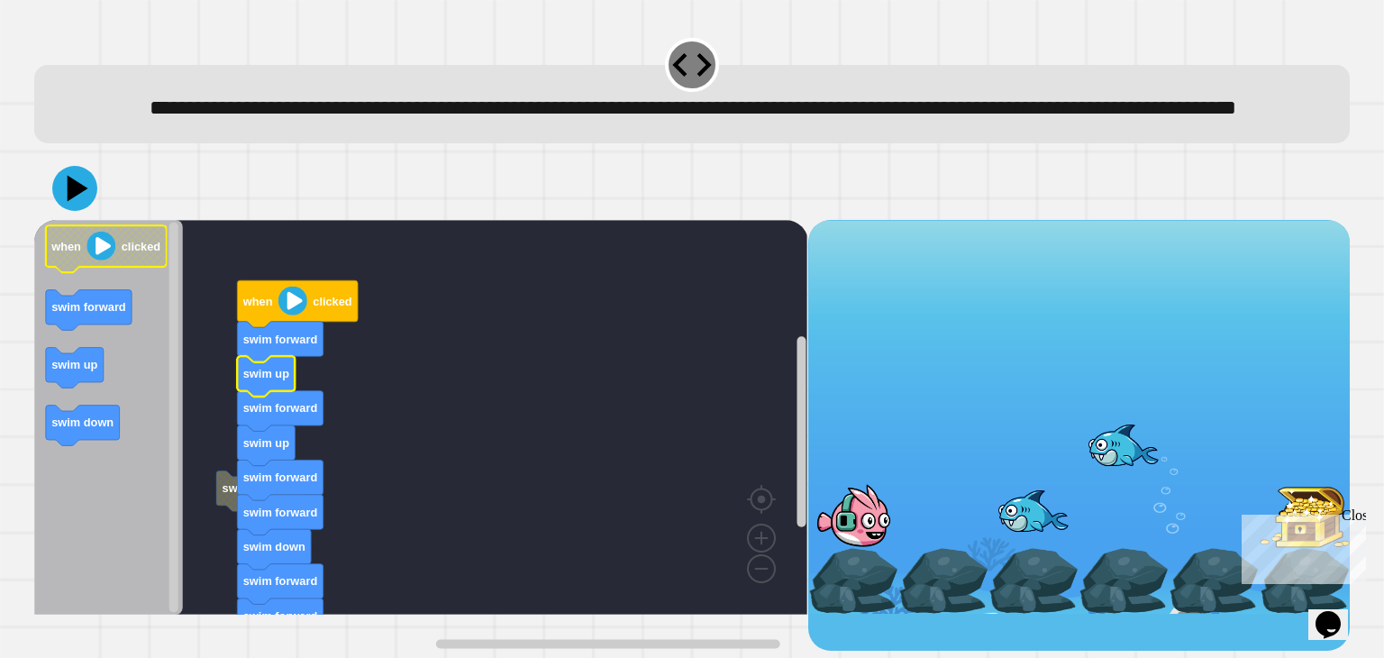
click at [102, 260] on image "Blockly Workspace" at bounding box center [101, 246] width 29 height 29
click at [85, 214] on icon at bounding box center [75, 188] width 54 height 54
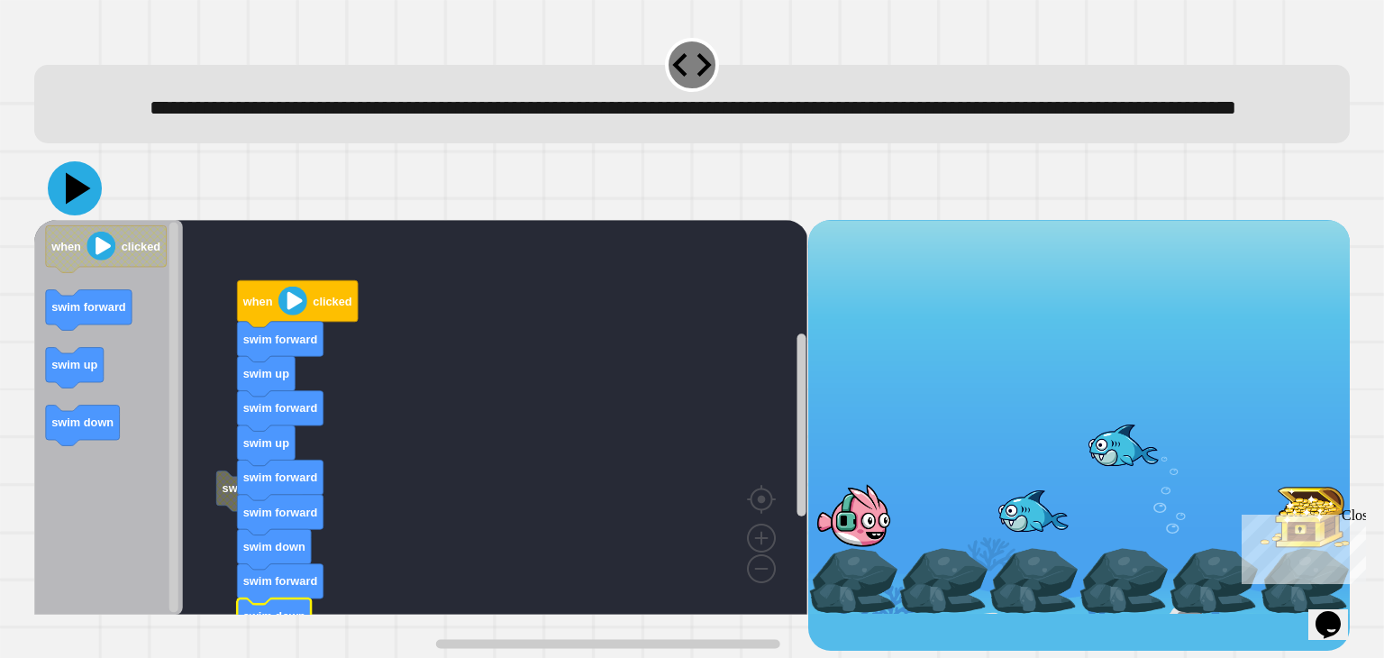
click at [88, 215] on icon at bounding box center [75, 188] width 54 height 54
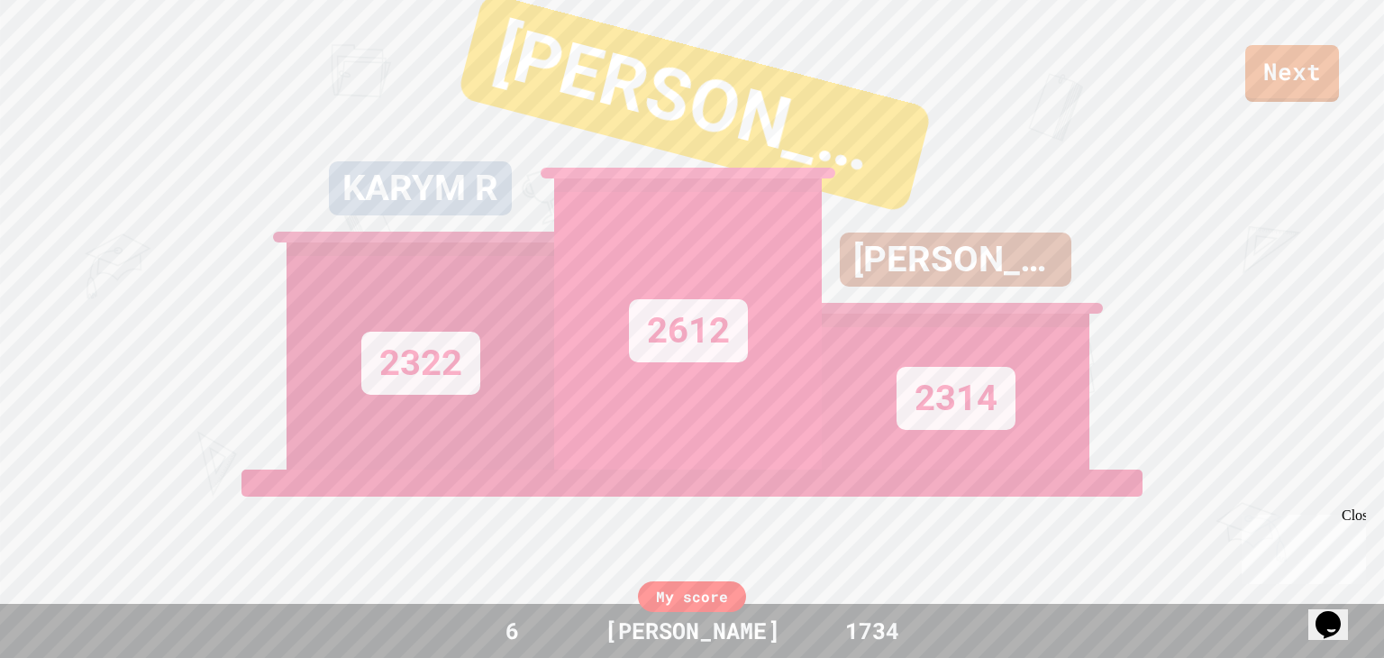
click at [1234, 40] on div "Next" at bounding box center [692, 51] width 1384 height 102
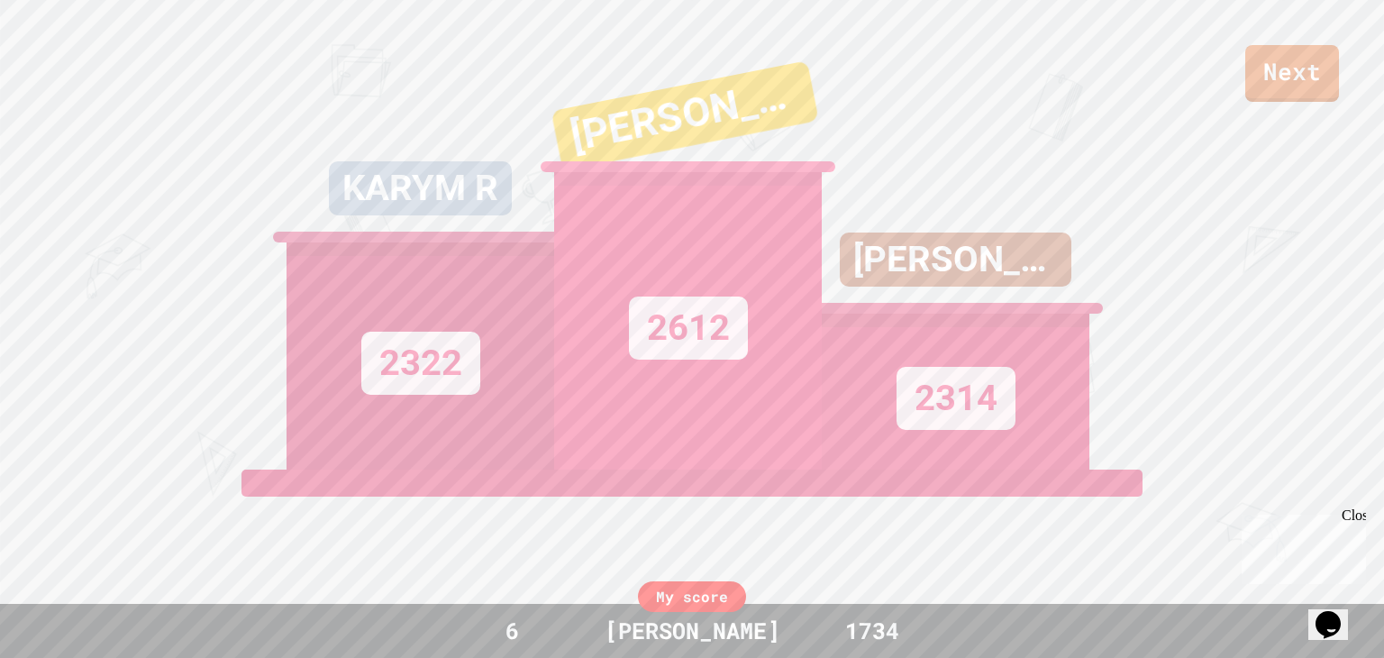
click at [1240, 44] on div "Next" at bounding box center [692, 51] width 1384 height 102
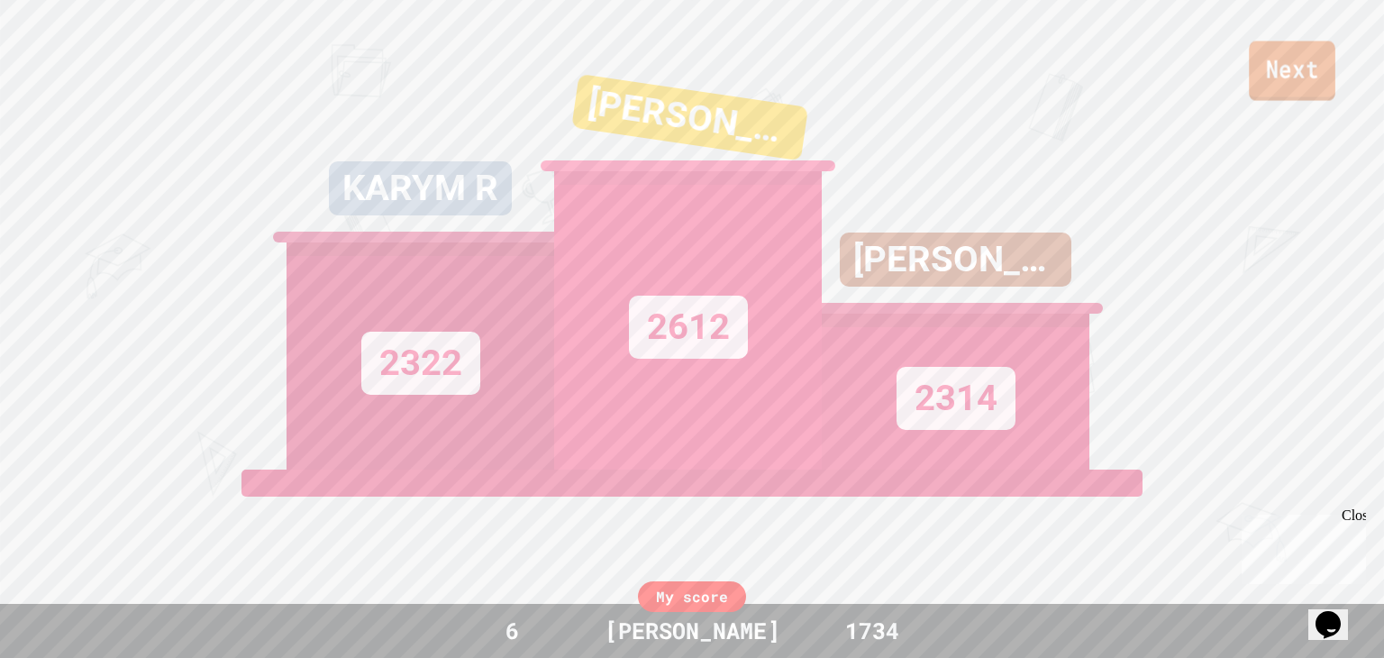
click at [1270, 60] on link "Next" at bounding box center [1292, 70] width 86 height 59
